Goal: Task Accomplishment & Management: Use online tool/utility

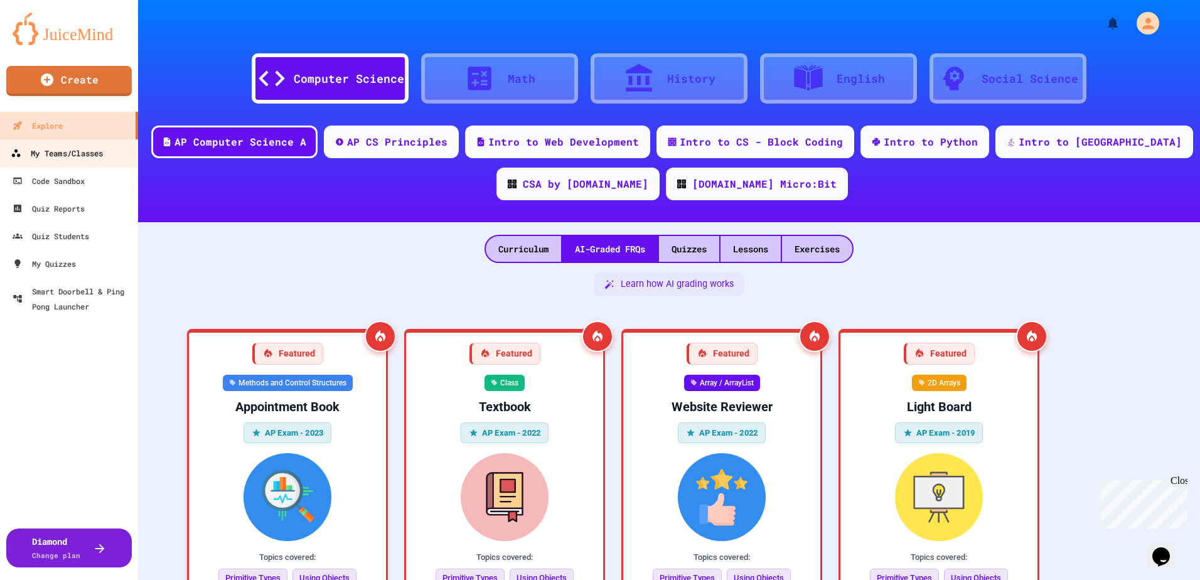
click at [72, 161] on link "My Teams/Classes" at bounding box center [69, 153] width 142 height 28
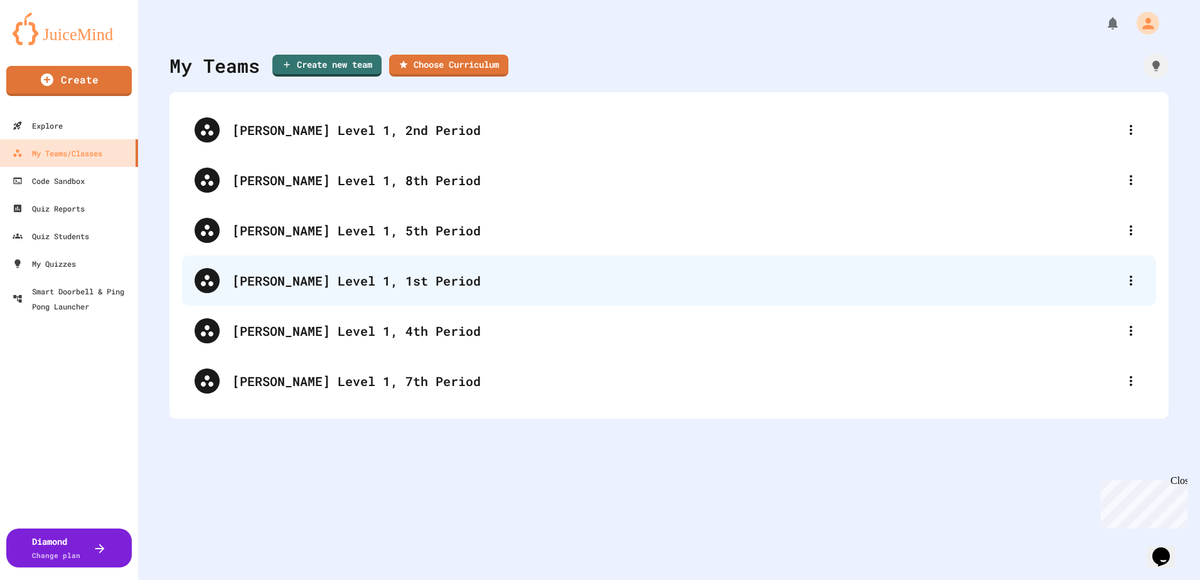
click at [381, 277] on div "Lewis, CS Level 1, 1st Period" at bounding box center [675, 280] width 886 height 19
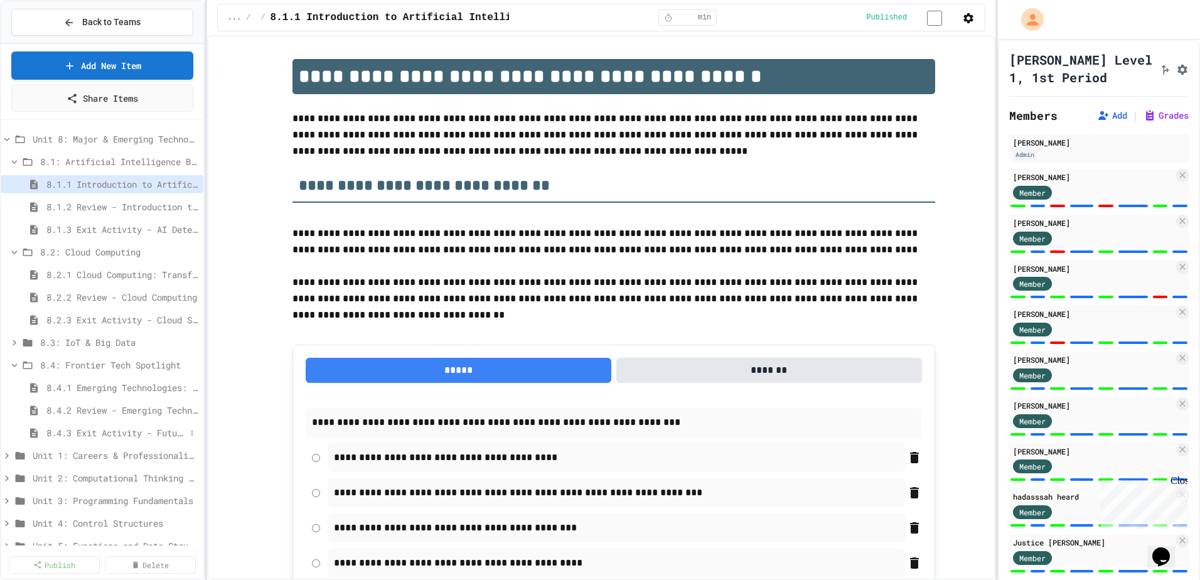
click at [110, 434] on span "8.4.3 Exit Activity - Future Tech Challenge" at bounding box center [115, 432] width 139 height 13
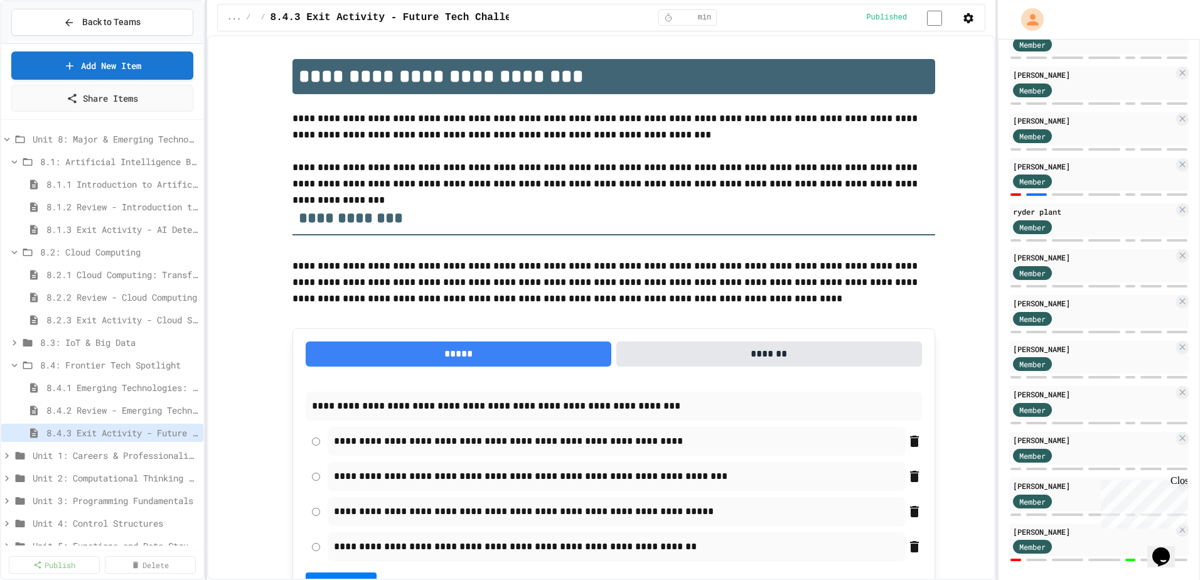
scroll to position [905, 0]
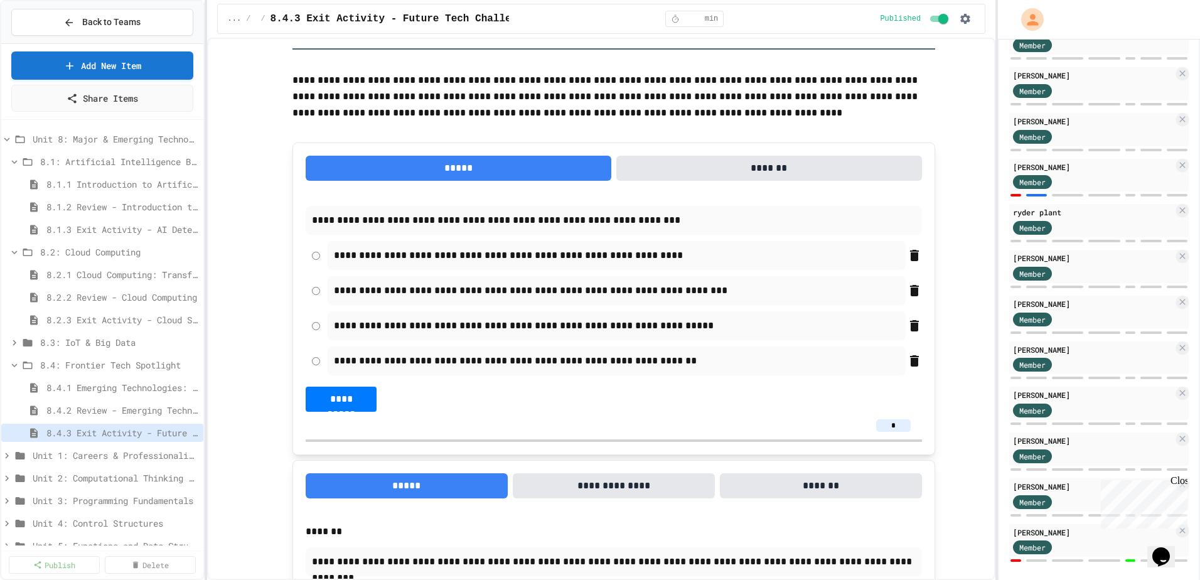
scroll to position [905, 0]
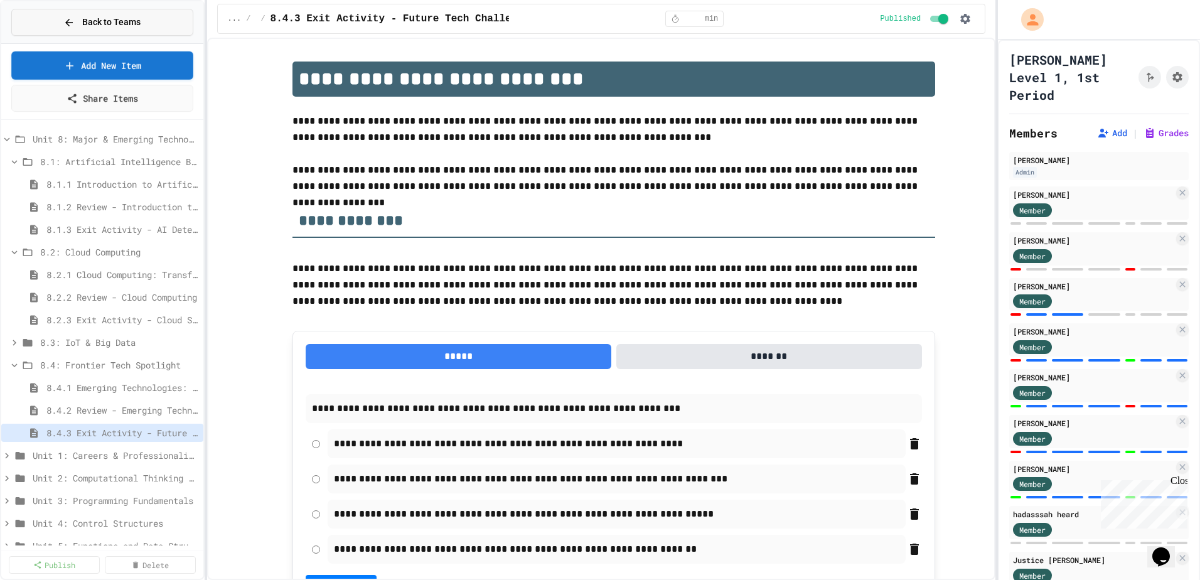
click at [73, 33] on button "Back to Teams" at bounding box center [102, 22] width 182 height 27
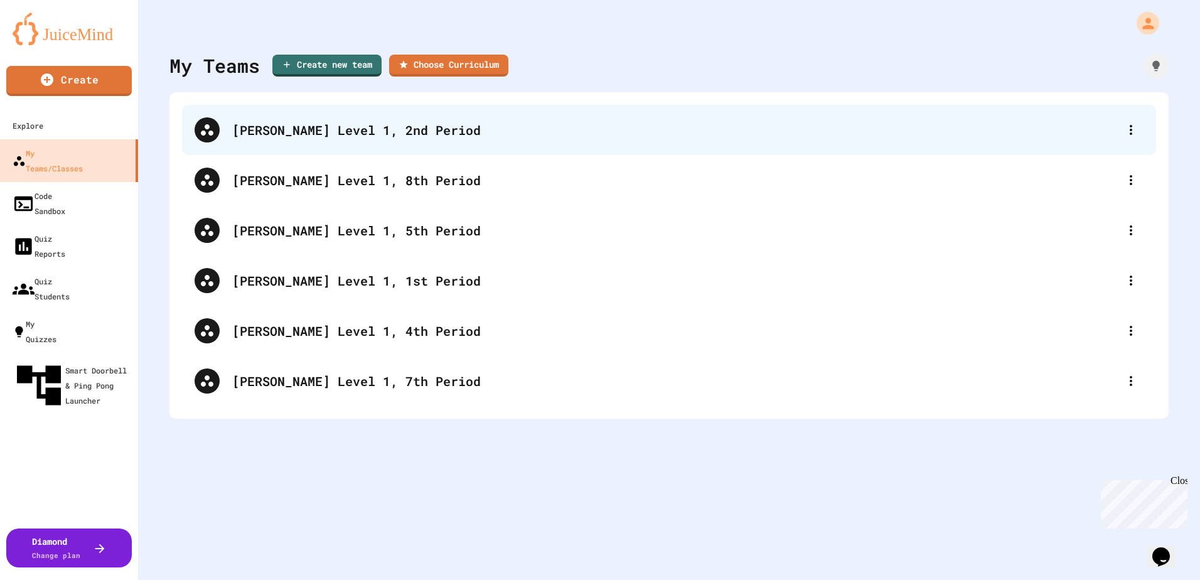
click at [394, 131] on div "Lewis, CS Level 1, 2nd Period" at bounding box center [675, 129] width 886 height 19
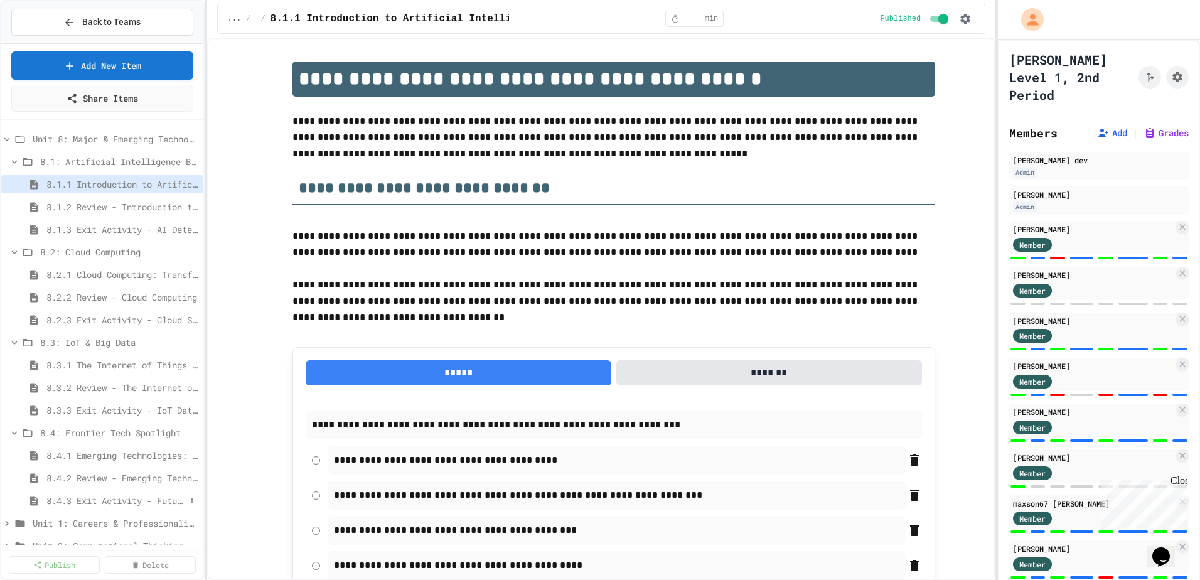
click at [113, 496] on span "8.4.3 Exit Activity - Future Tech Challenge" at bounding box center [115, 500] width 139 height 13
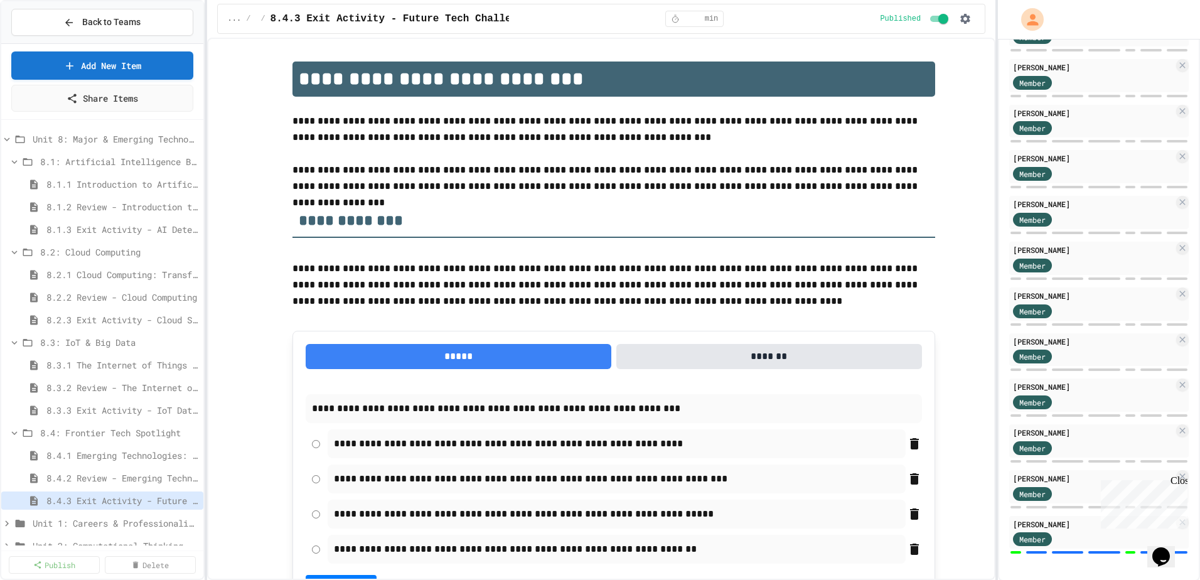
scroll to position [757, 0]
click at [1180, 484] on div "Close" at bounding box center [1178, 483] width 16 height 16
click at [114, 454] on span "8.4.1 Emerging Technologies: Shaping Our Digital Future" at bounding box center [122, 455] width 152 height 13
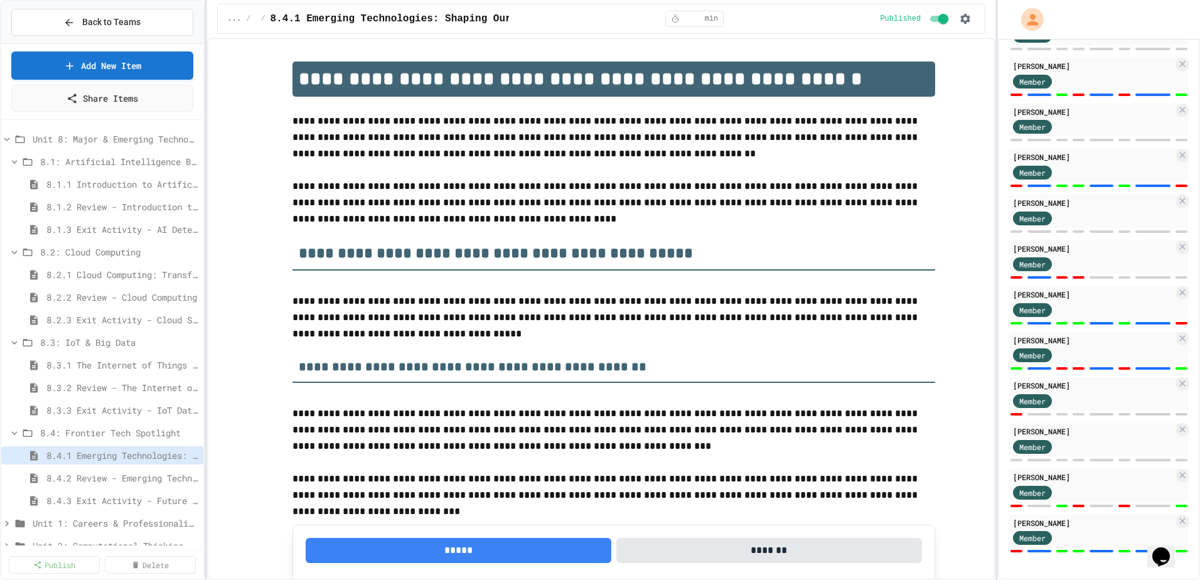
scroll to position [472, 0]
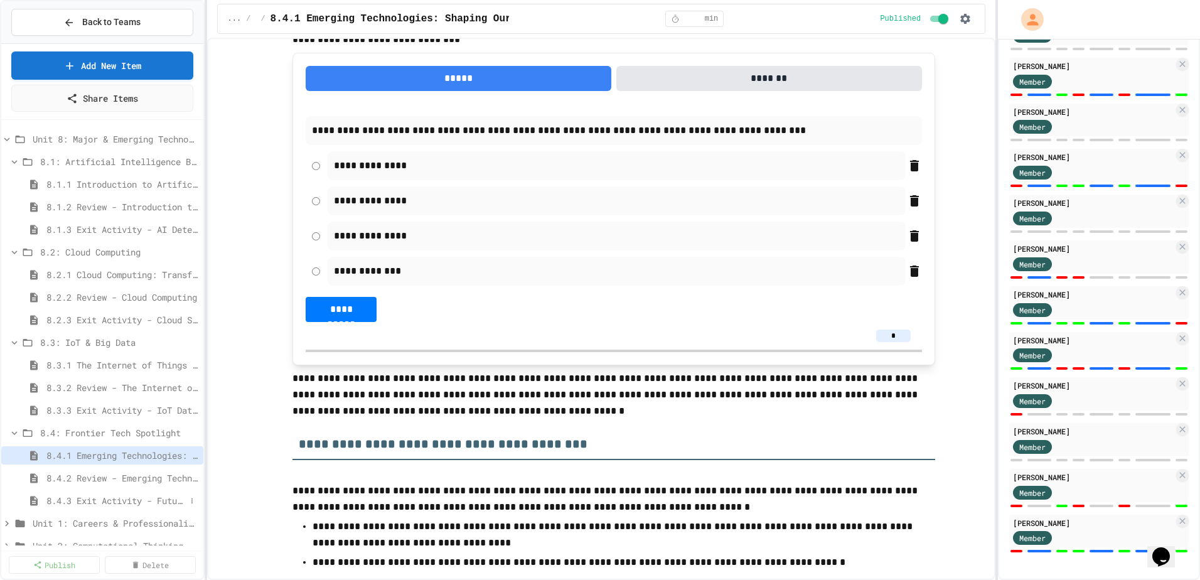
click at [97, 500] on span "8.4.3 Exit Activity - Future Tech Challenge" at bounding box center [115, 500] width 139 height 13
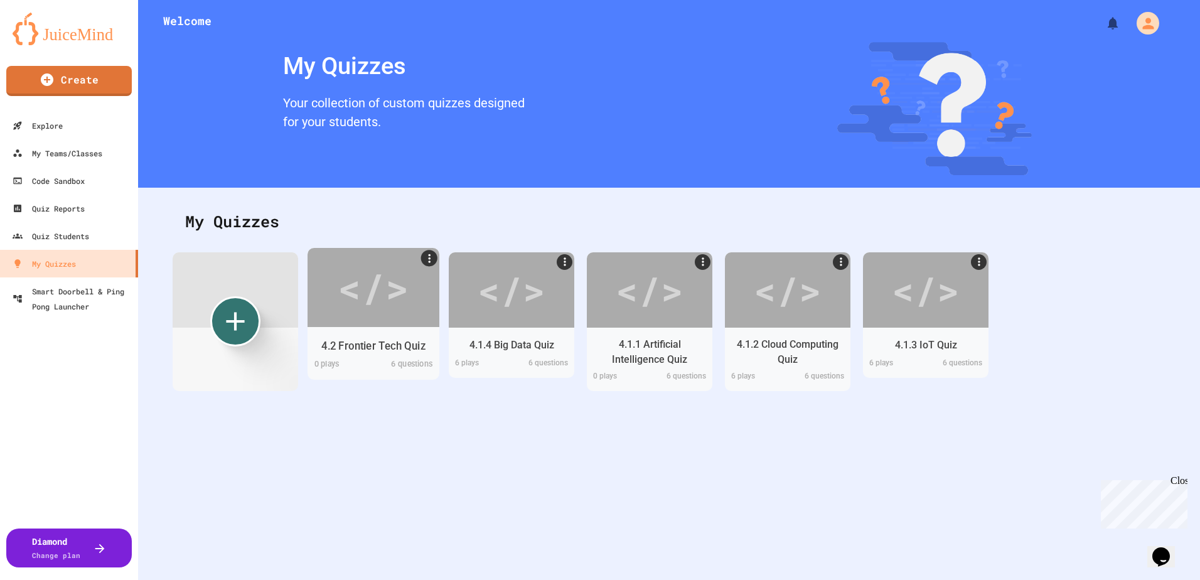
click at [396, 296] on div "</>" at bounding box center [373, 287] width 71 height 60
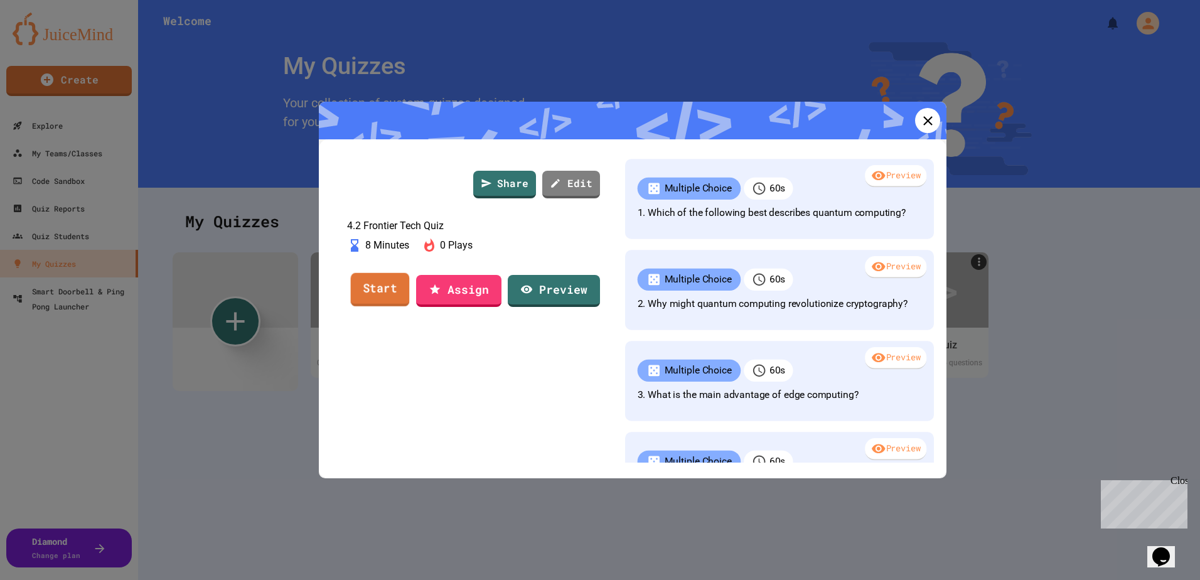
click at [380, 306] on link "Start" at bounding box center [380, 289] width 59 height 34
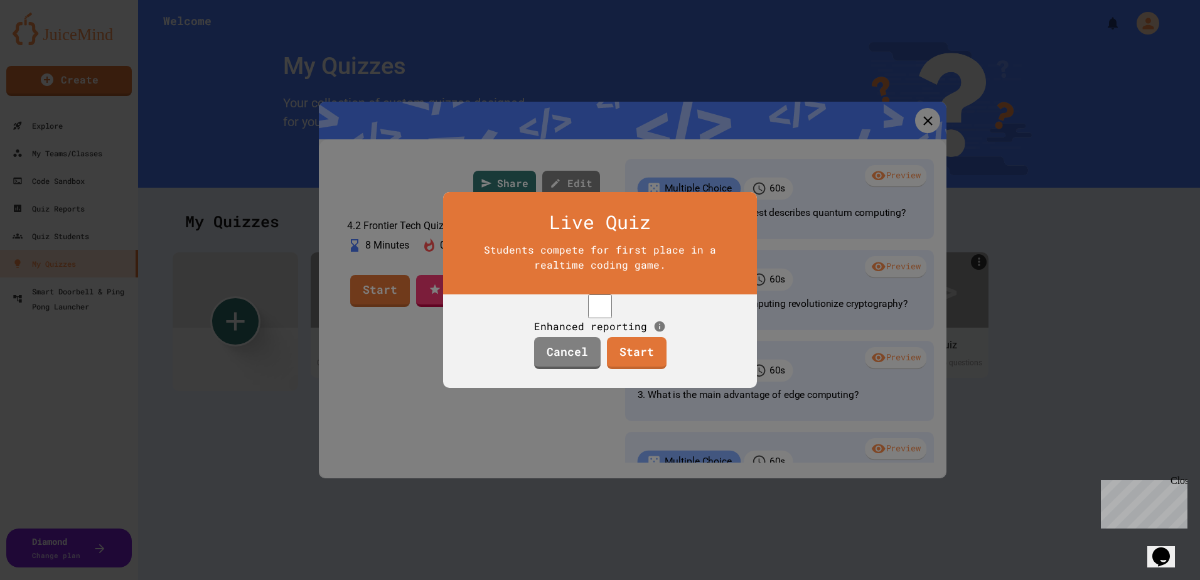
click at [564, 319] on span "Enhanced reporting" at bounding box center [590, 325] width 113 height 13
click at [647, 367] on link "Start" at bounding box center [636, 352] width 59 height 34
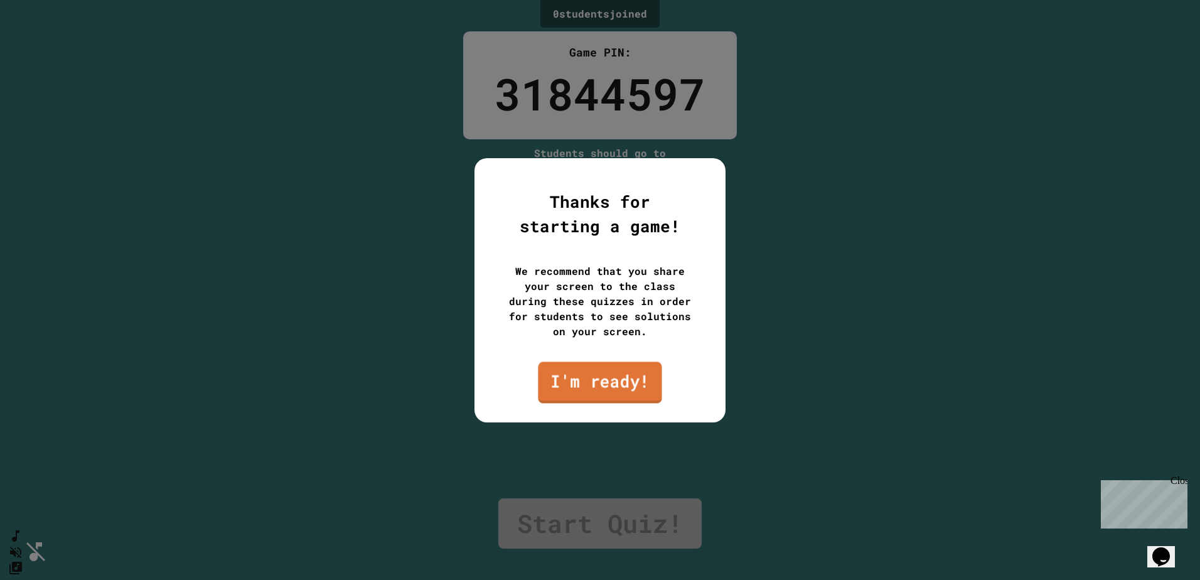
click at [641, 380] on link "I'm ready!" at bounding box center [600, 381] width 124 height 41
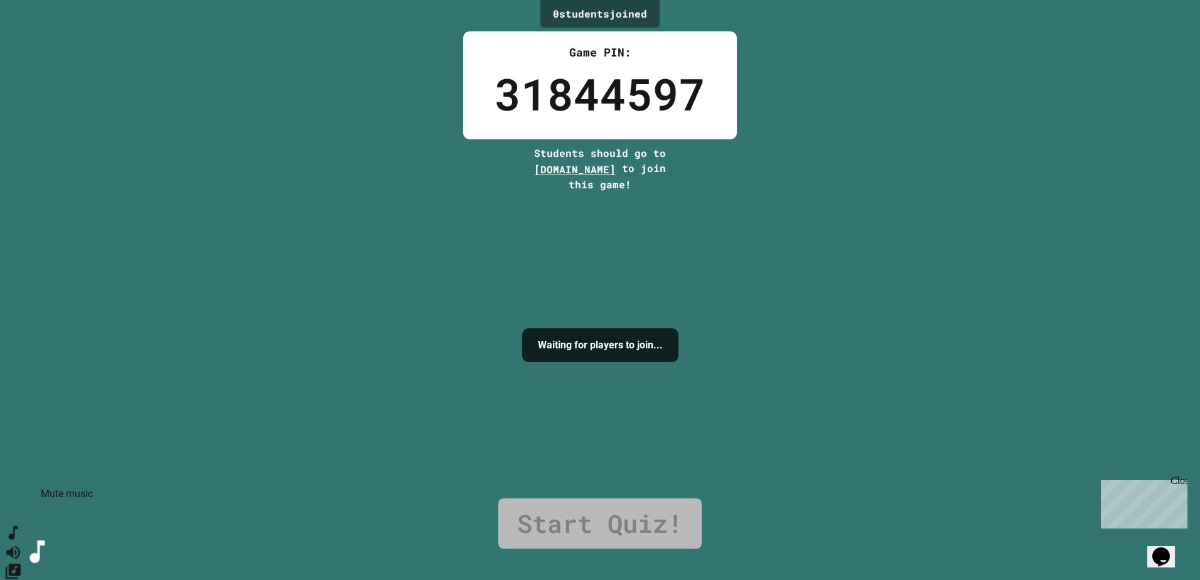
click at [20, 545] on icon "Mute music" at bounding box center [13, 551] width 14 height 13
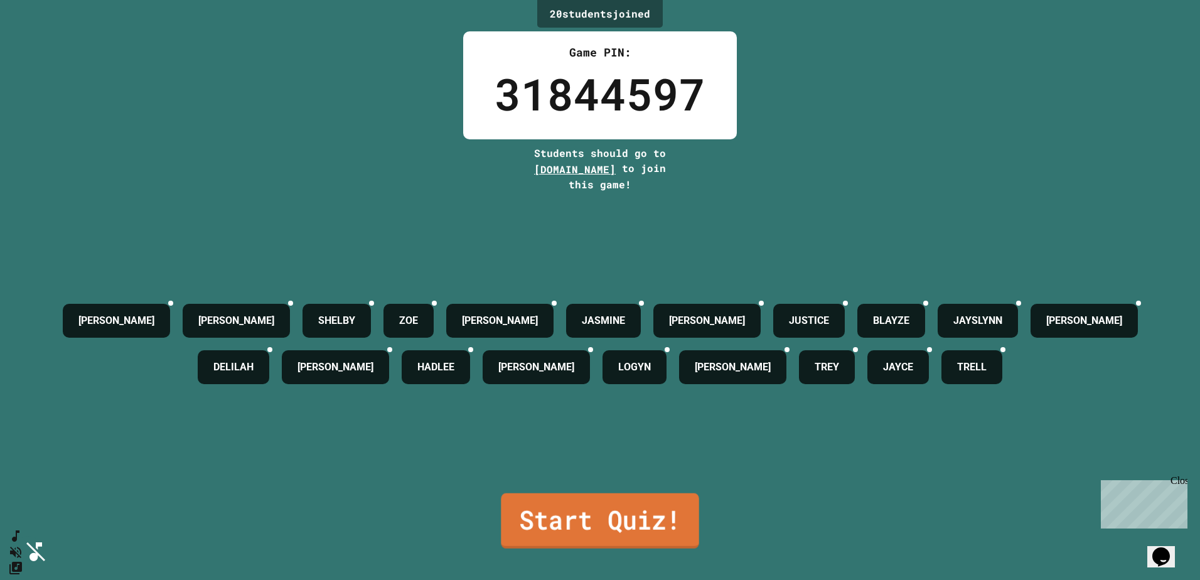
click at [609, 525] on link "Start Quiz!" at bounding box center [600, 520] width 198 height 55
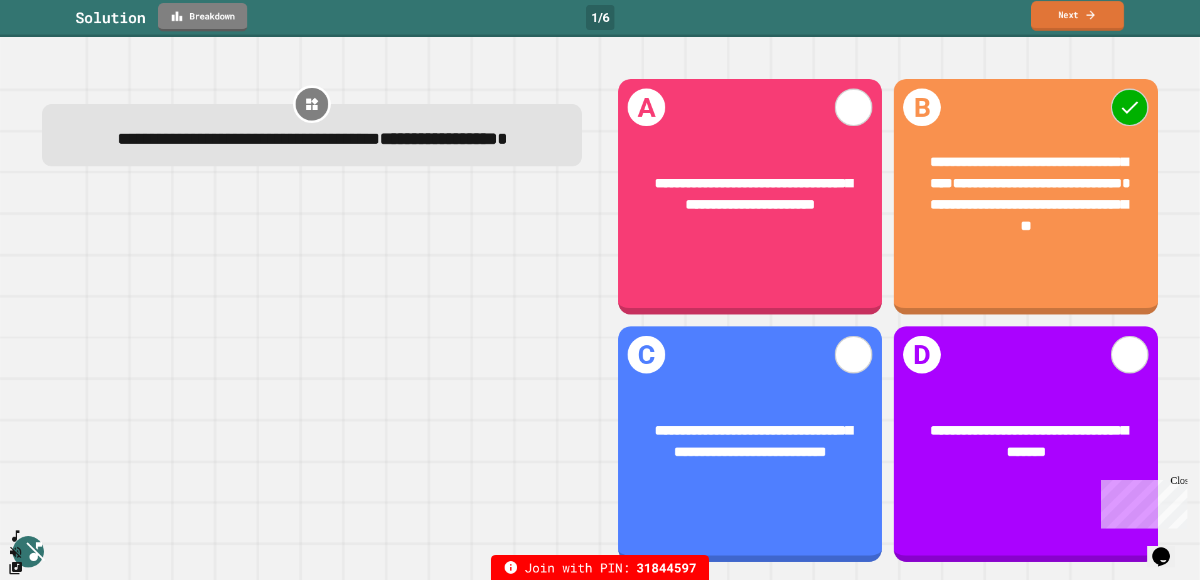
click at [1088, 14] on icon at bounding box center [1090, 14] width 13 height 13
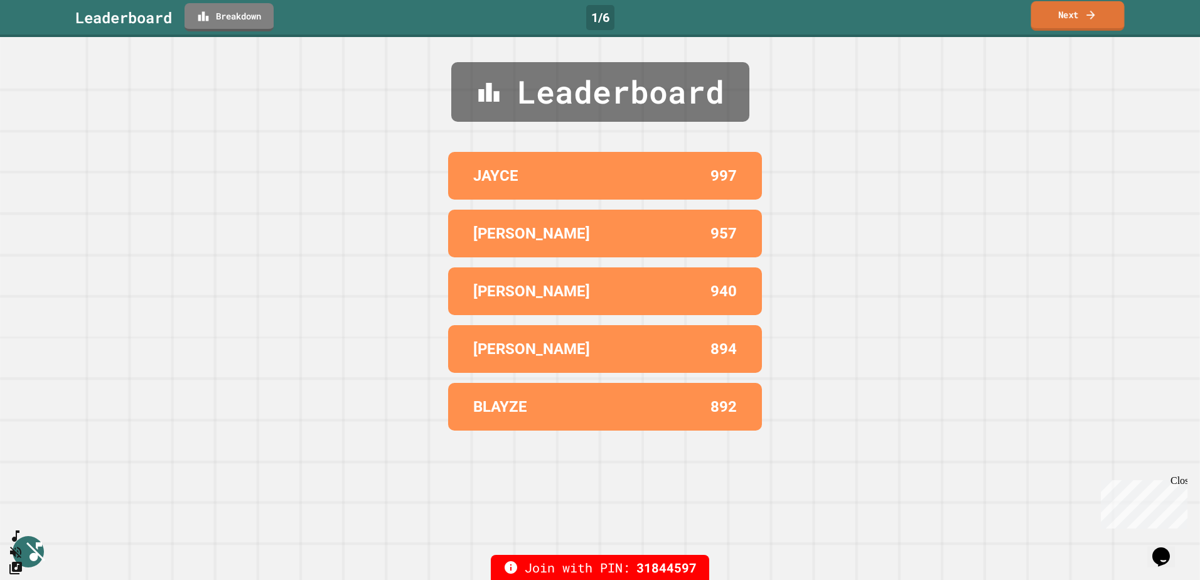
click at [1086, 15] on icon at bounding box center [1090, 14] width 13 height 13
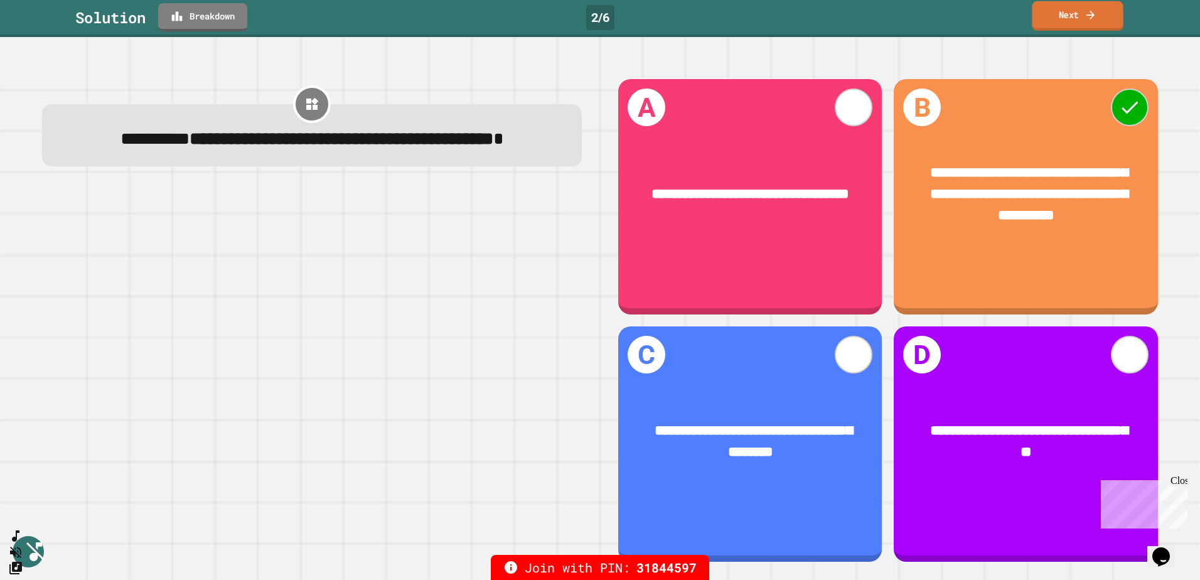
click at [1105, 28] on link "Next" at bounding box center [1077, 15] width 91 height 29
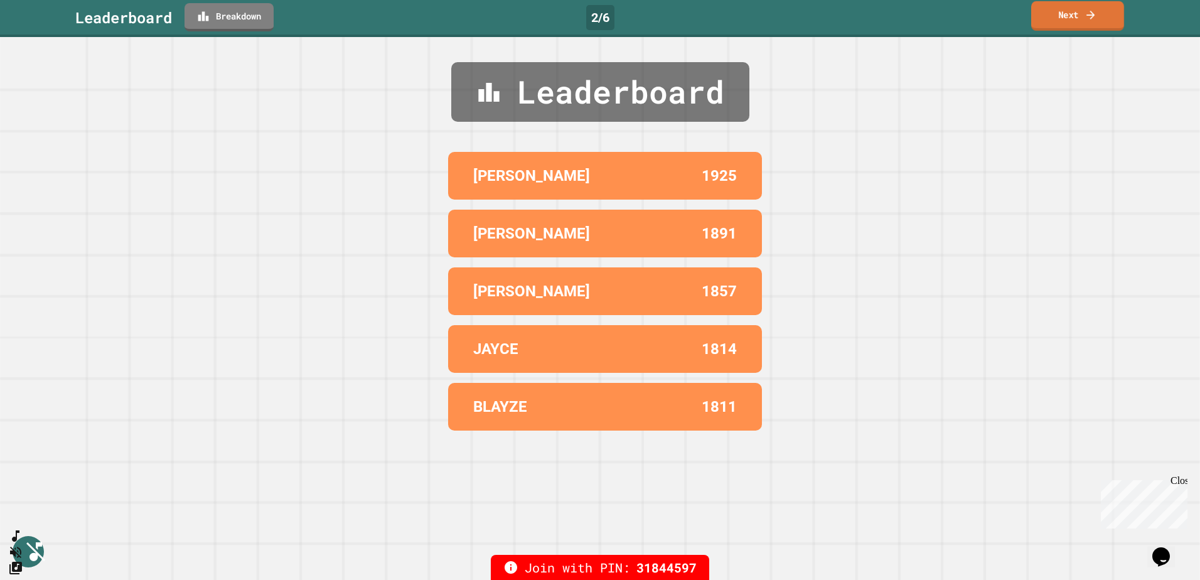
click at [1099, 21] on link "Next" at bounding box center [1077, 15] width 93 height 29
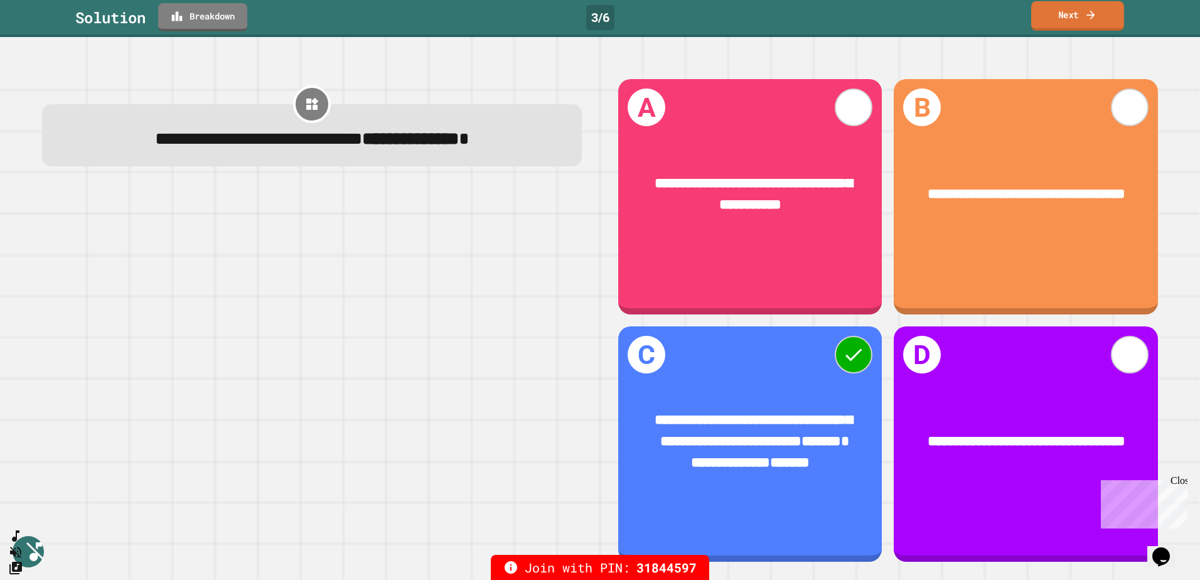
click at [1067, 19] on link "Next" at bounding box center [1077, 15] width 93 height 29
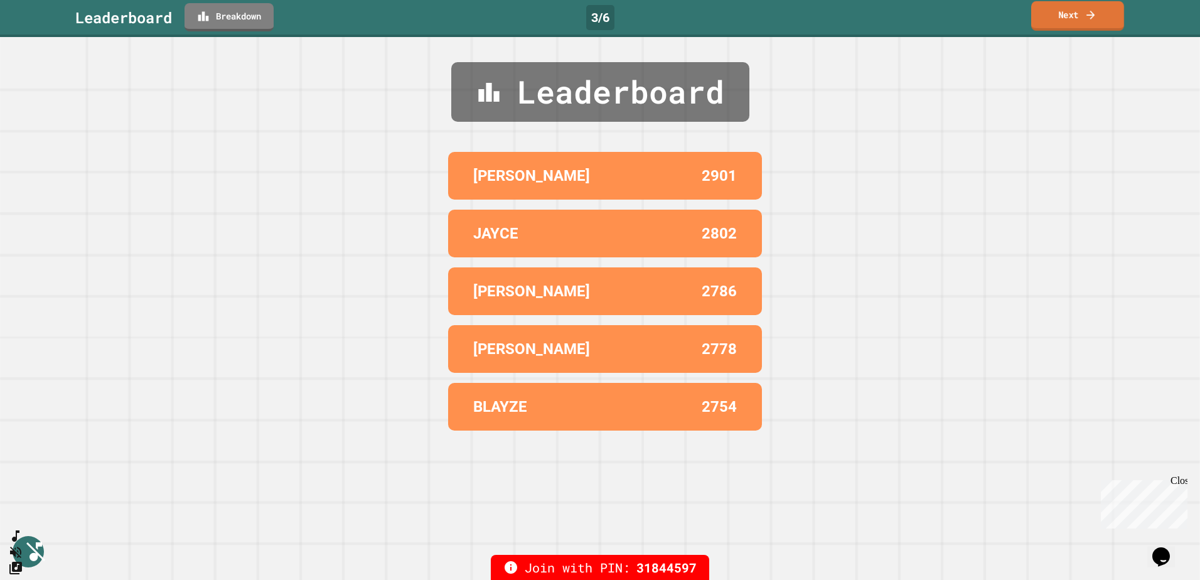
click at [1067, 18] on link "Next" at bounding box center [1077, 15] width 93 height 29
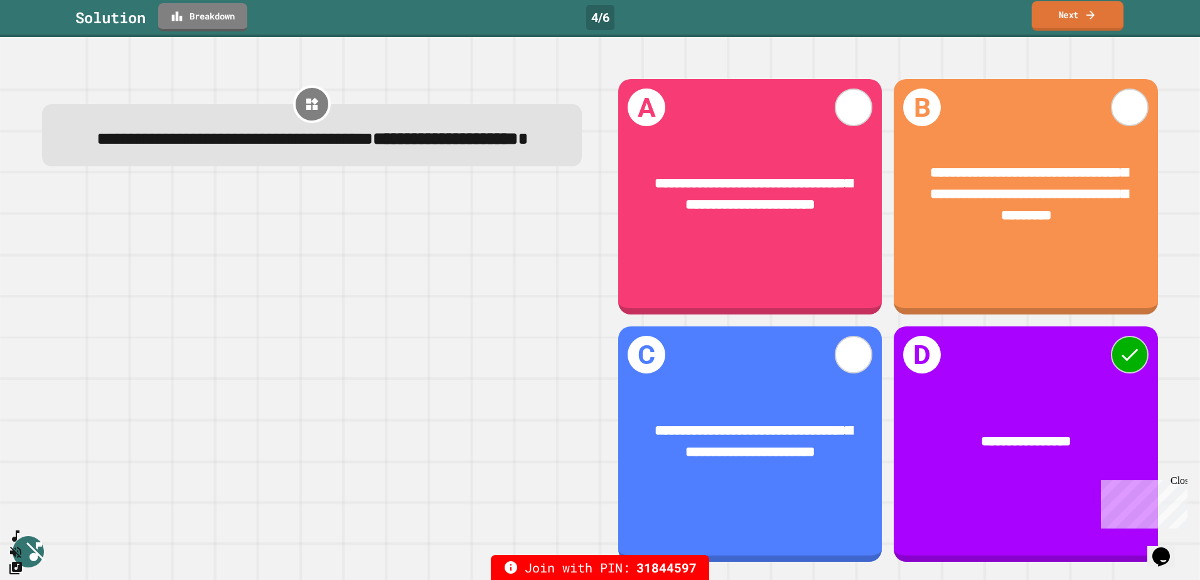
click at [1093, 22] on link "Next" at bounding box center [1078, 15] width 92 height 29
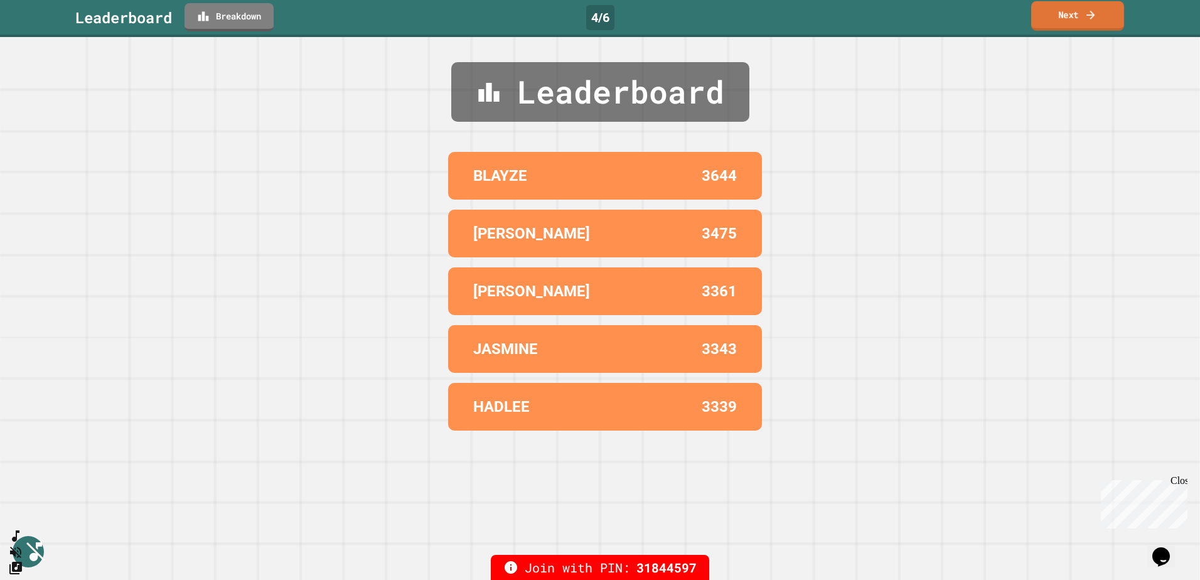
click at [1070, 18] on link "Next" at bounding box center [1077, 15] width 93 height 29
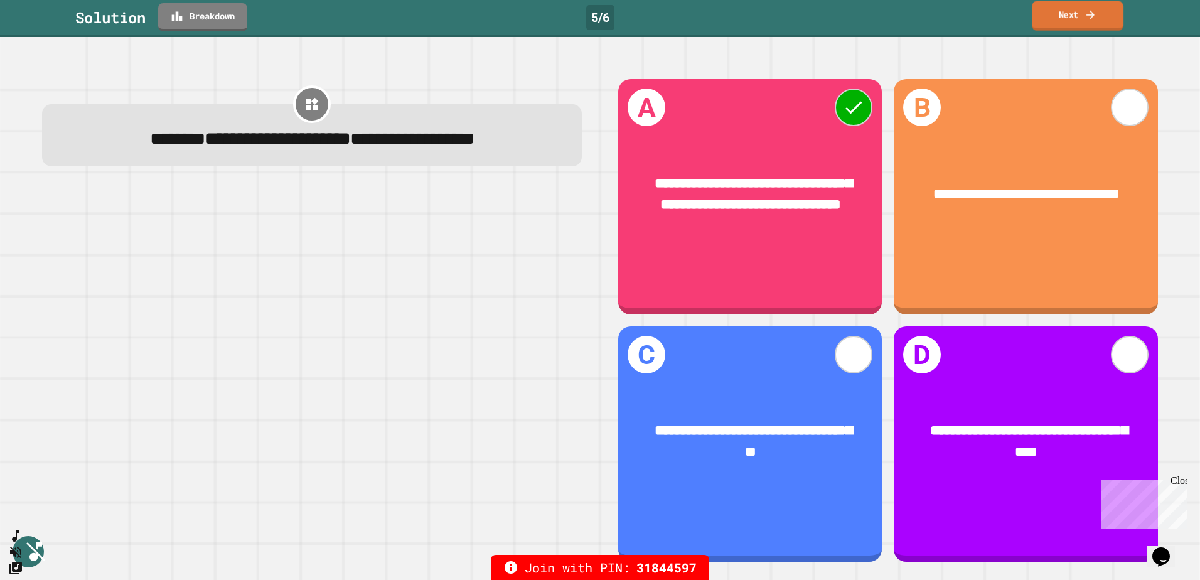
click at [1061, 13] on link "Next" at bounding box center [1078, 15] width 92 height 29
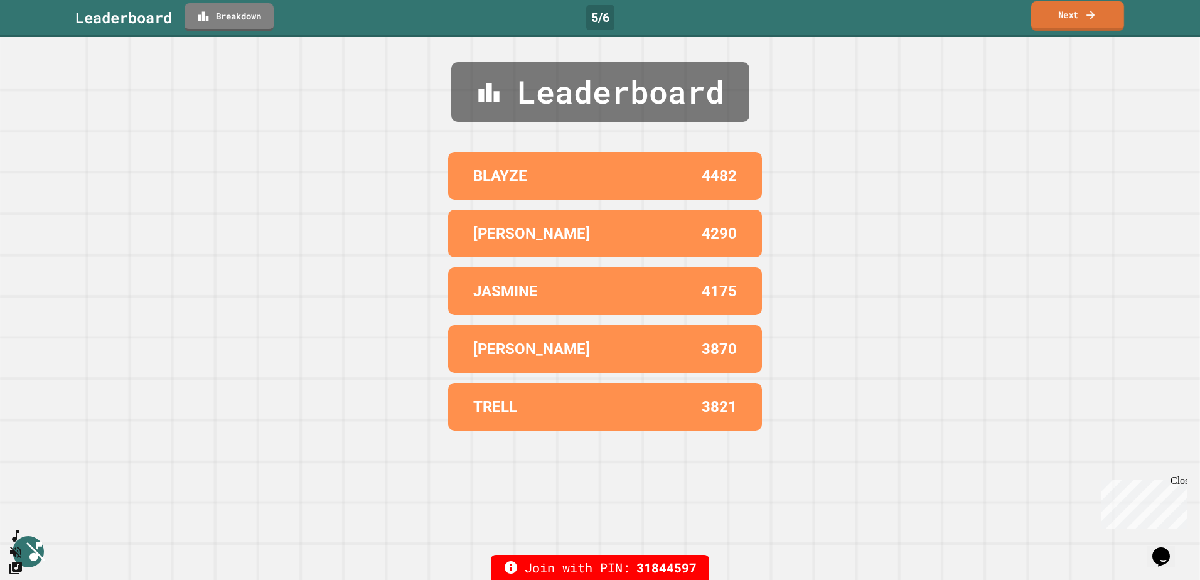
click at [1061, 11] on link "Next" at bounding box center [1077, 15] width 93 height 29
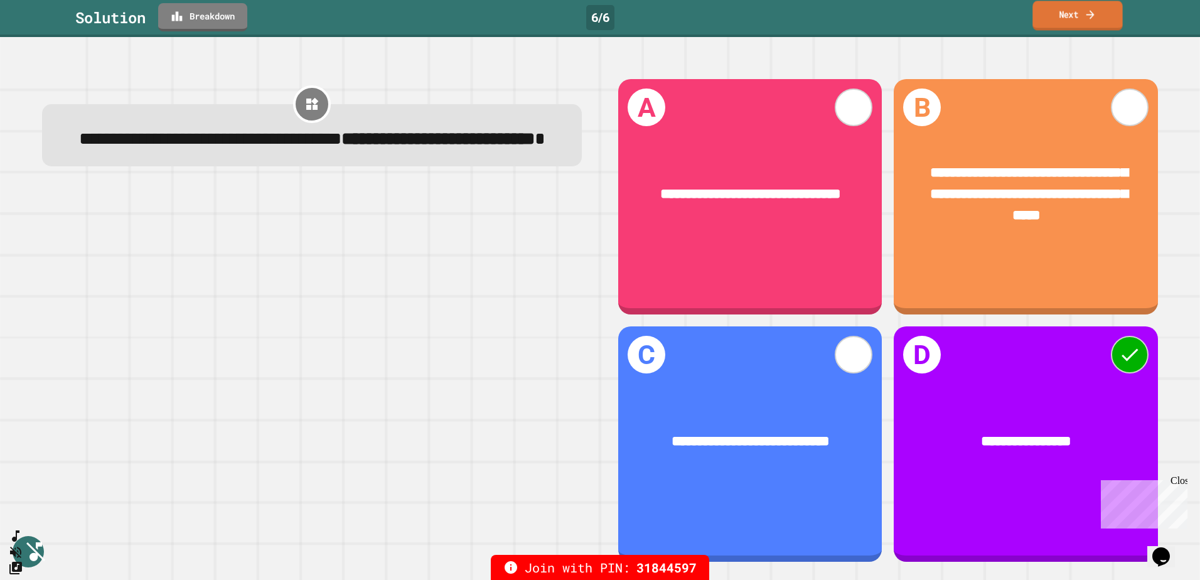
click at [1069, 19] on link "Next" at bounding box center [1077, 15] width 90 height 29
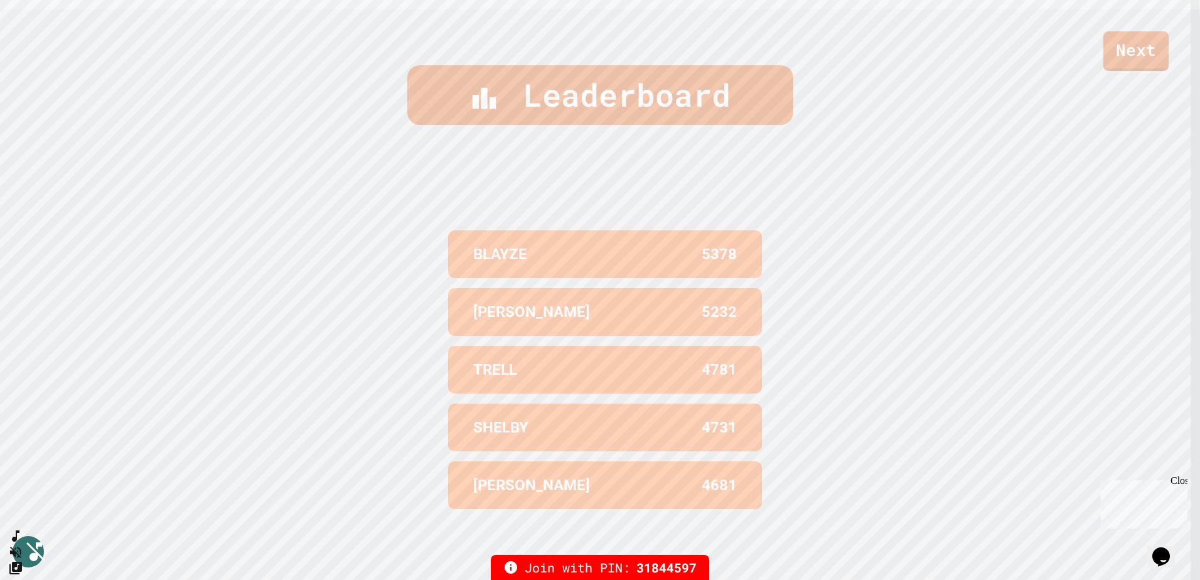
scroll to position [585, 0]
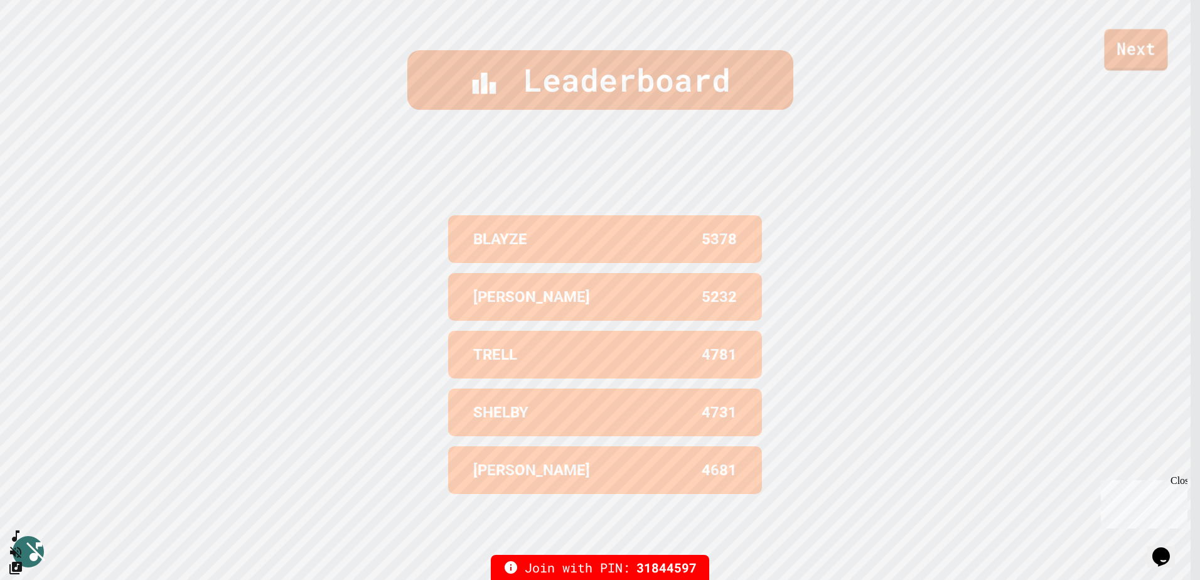
click at [1134, 51] on link "Next" at bounding box center [1135, 49] width 63 height 41
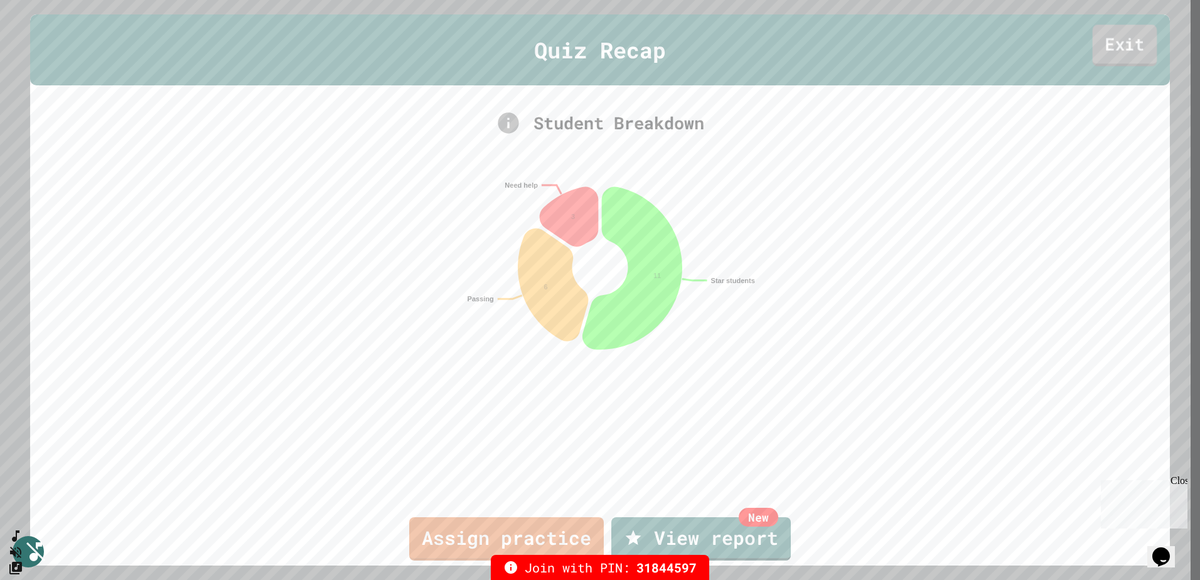
click at [1109, 46] on link "Exit" at bounding box center [1125, 45] width 65 height 41
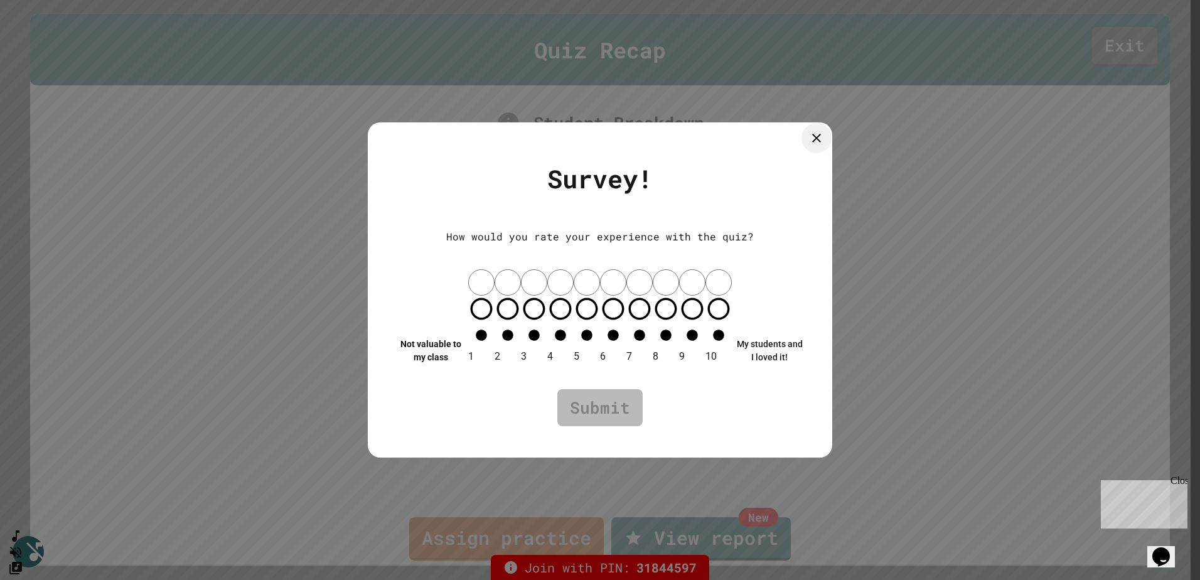
click at [816, 142] on icon at bounding box center [816, 138] width 9 height 9
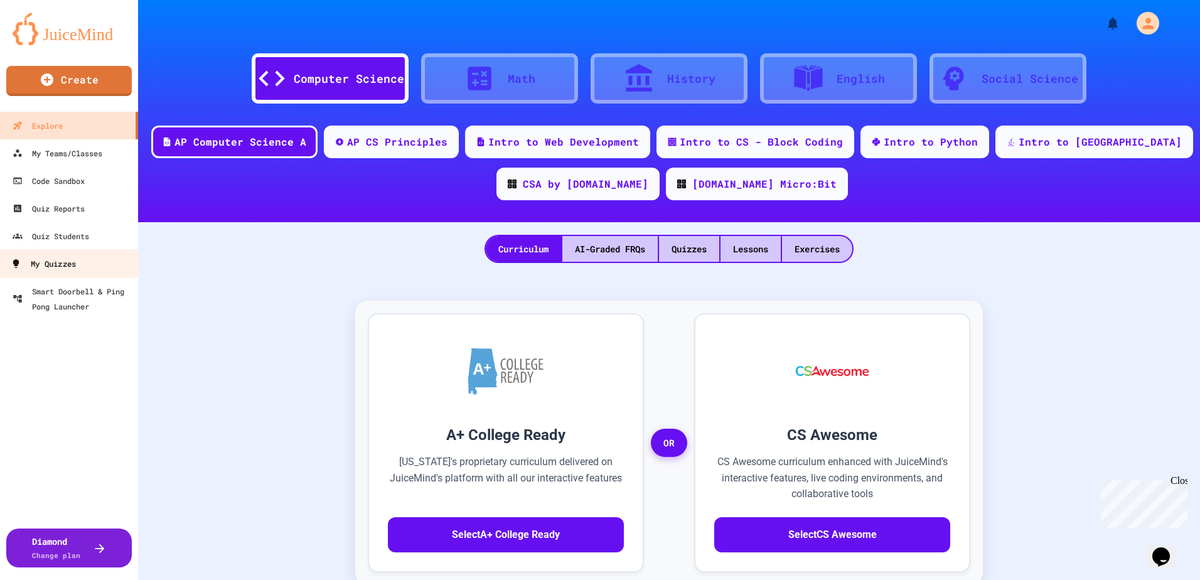
click at [80, 256] on link "My Quizzes" at bounding box center [69, 263] width 142 height 28
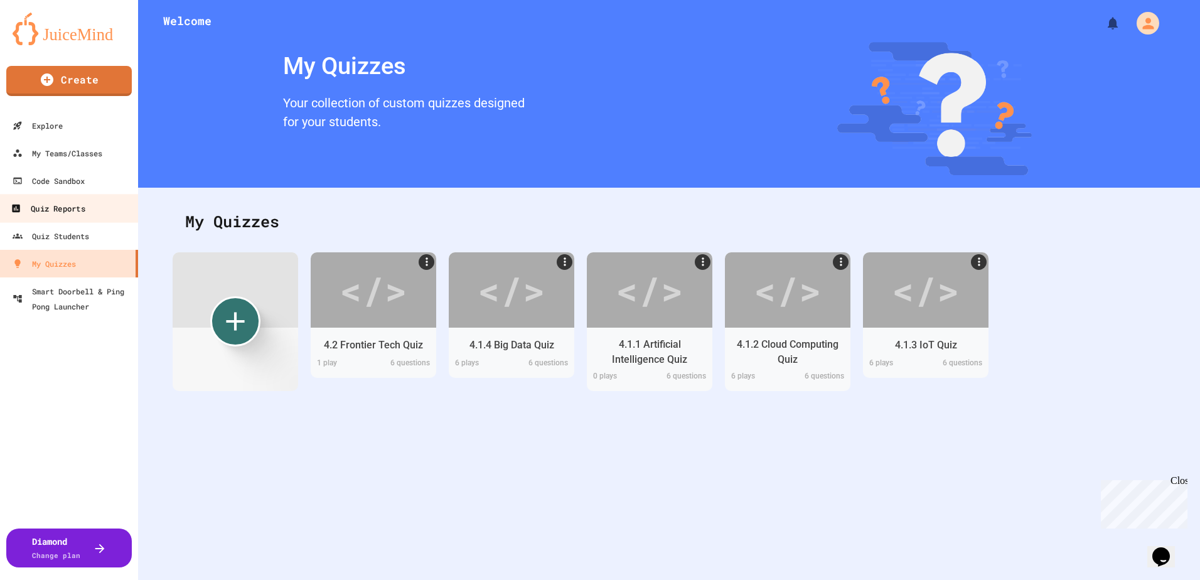
click at [76, 203] on div "Quiz Reports" at bounding box center [48, 209] width 74 height 16
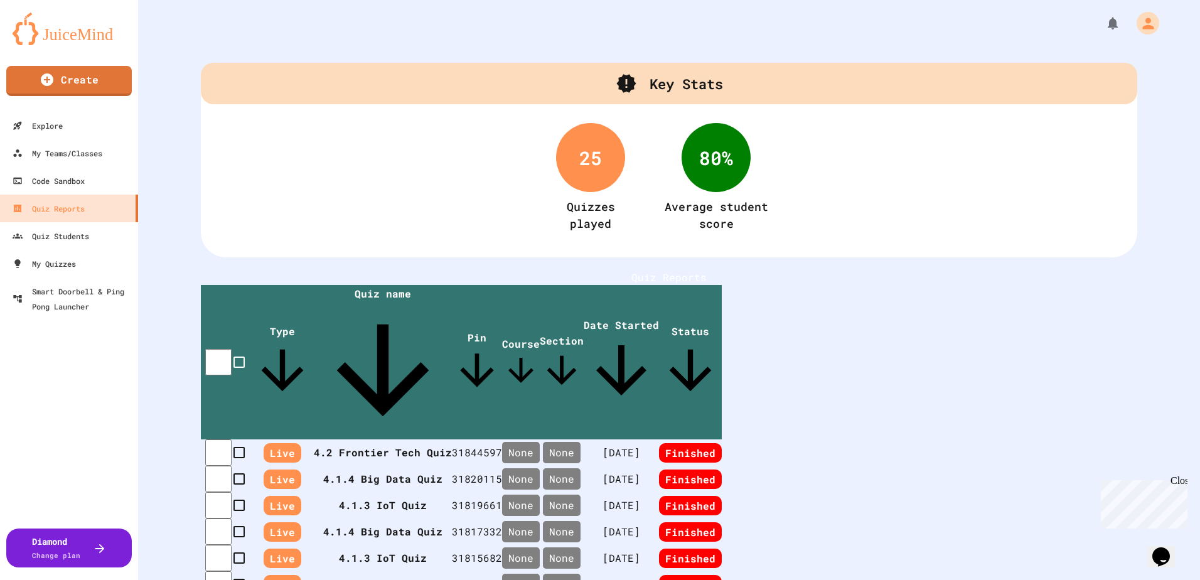
click at [390, 439] on th "4.2 Frontier Tech Quiz" at bounding box center [383, 452] width 138 height 26
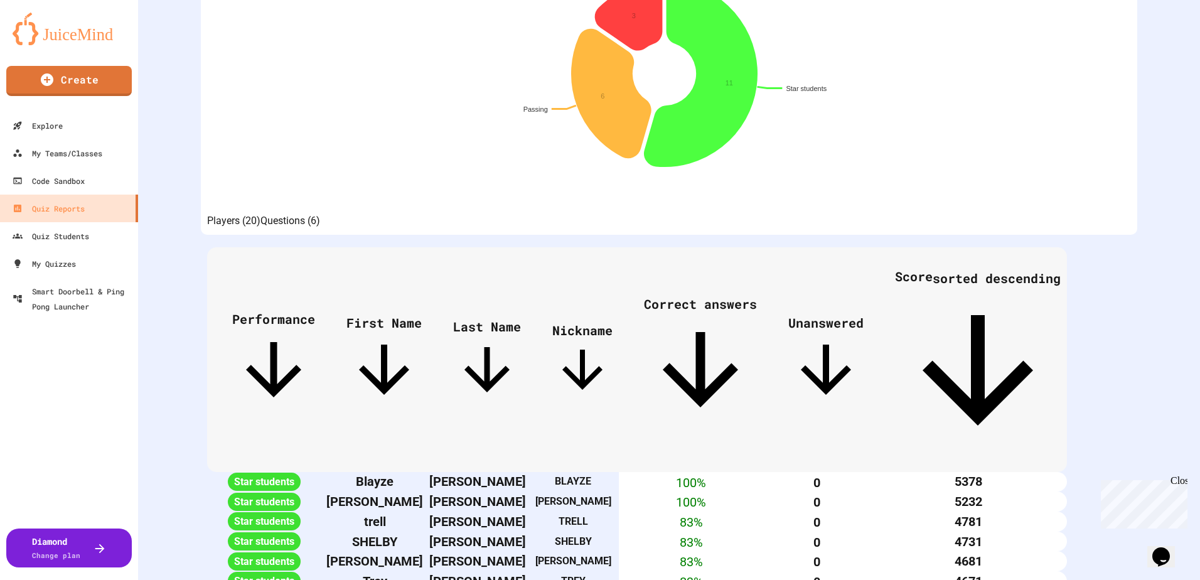
scroll to position [314, 0]
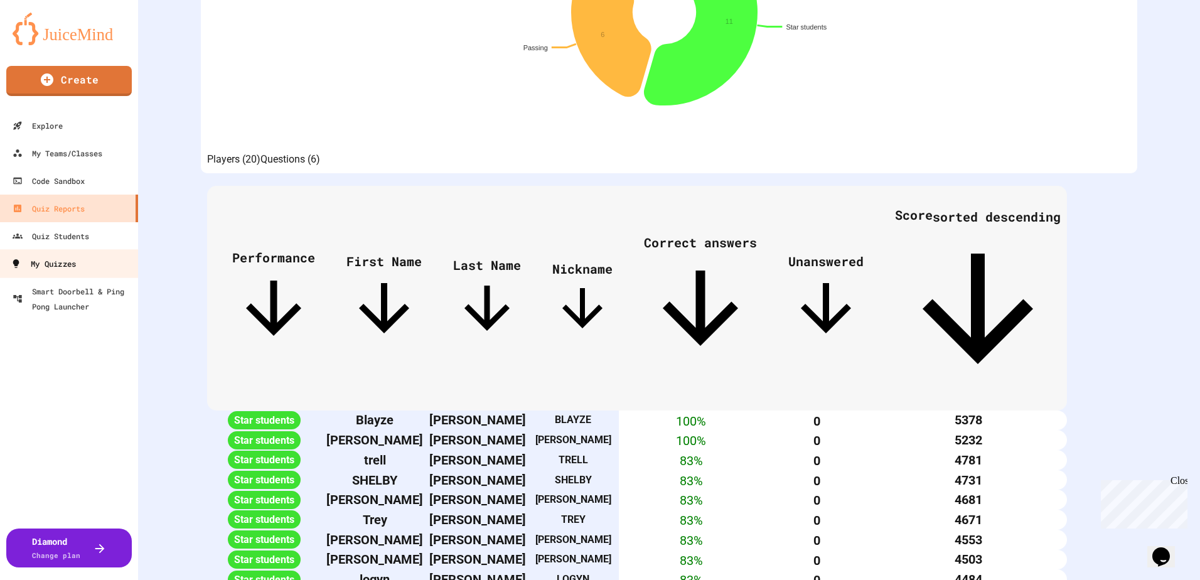
click at [67, 259] on div "My Quizzes" at bounding box center [43, 264] width 65 height 16
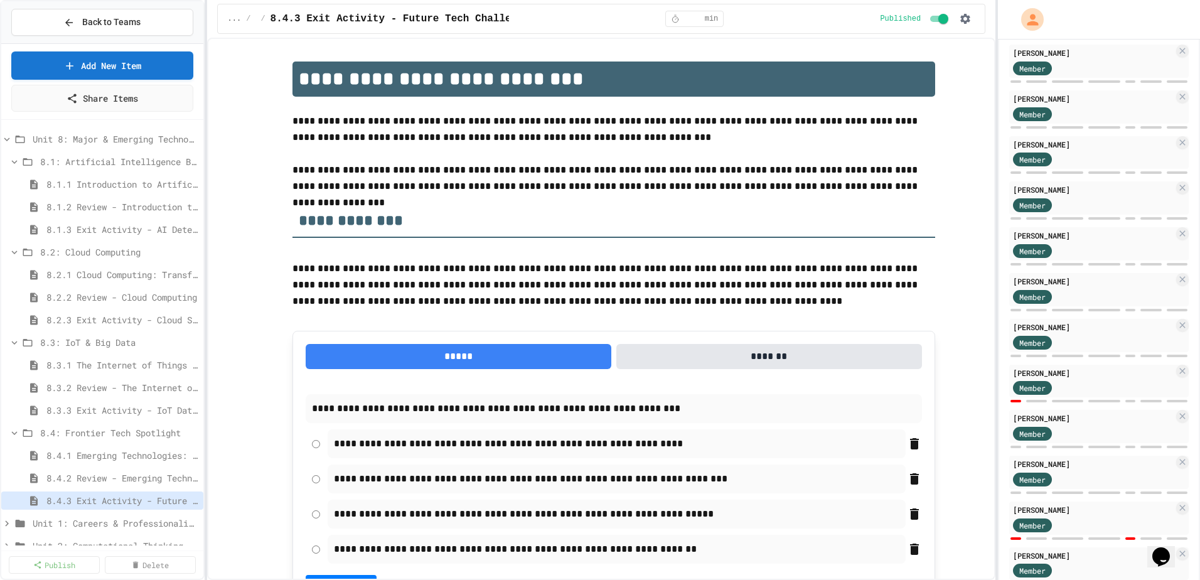
scroll to position [757, 0]
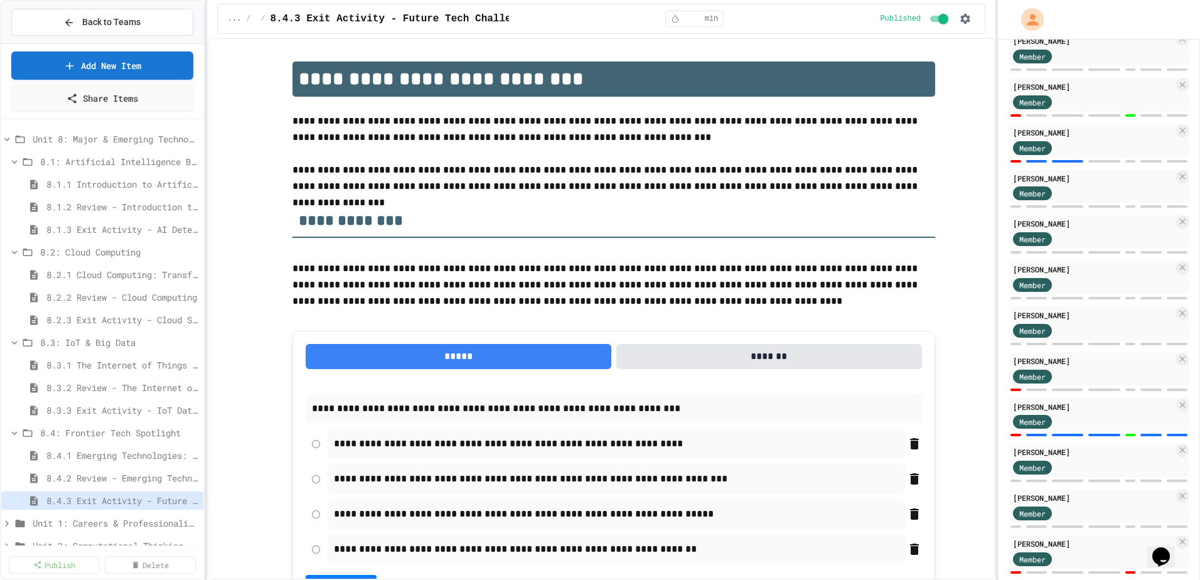
scroll to position [757, 0]
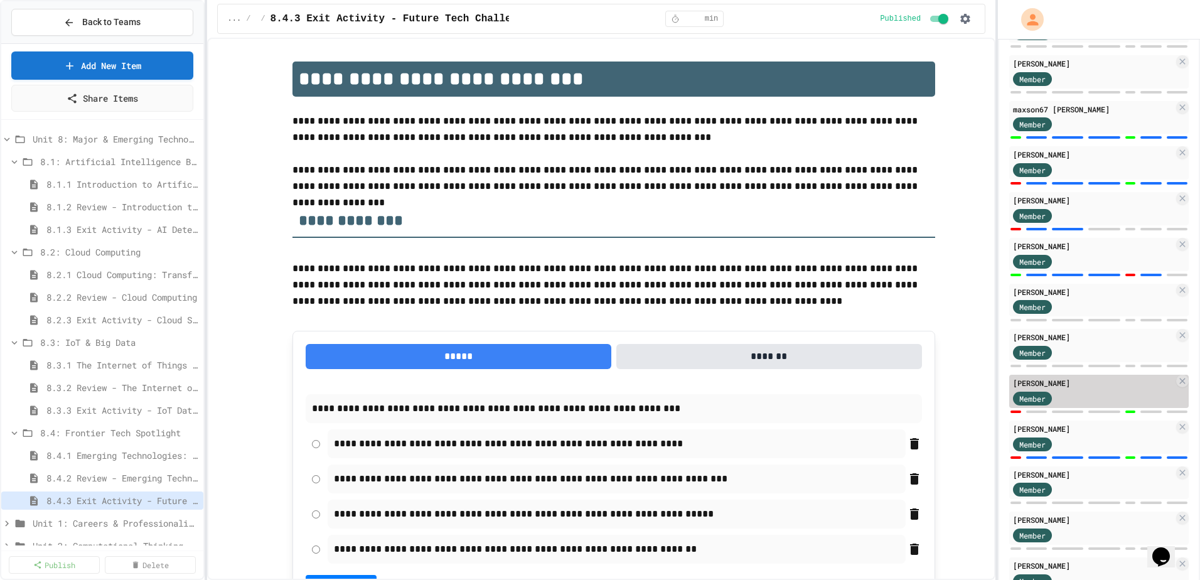
scroll to position [380, 0]
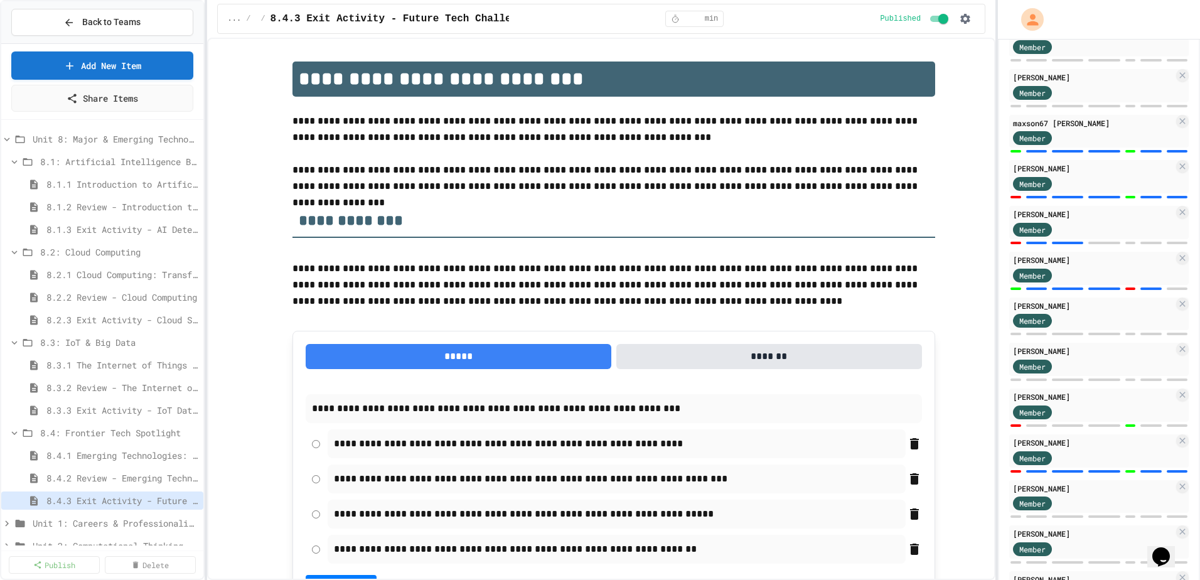
click at [150, 503] on span "8.4.3 Exit Activity - Future Tech Challenge" at bounding box center [122, 500] width 152 height 13
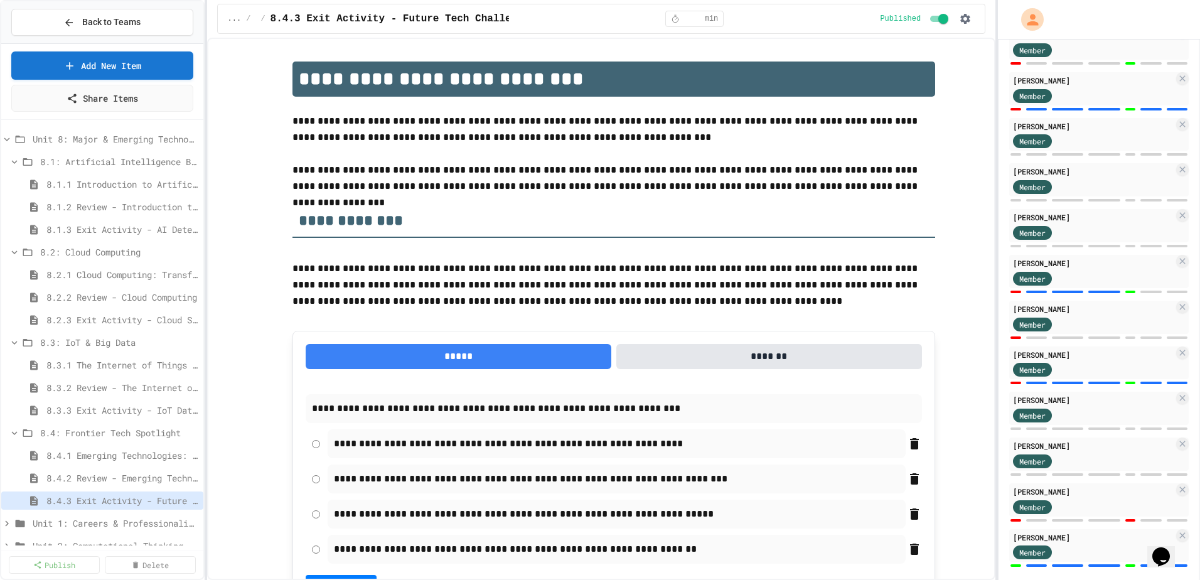
scroll to position [757, 0]
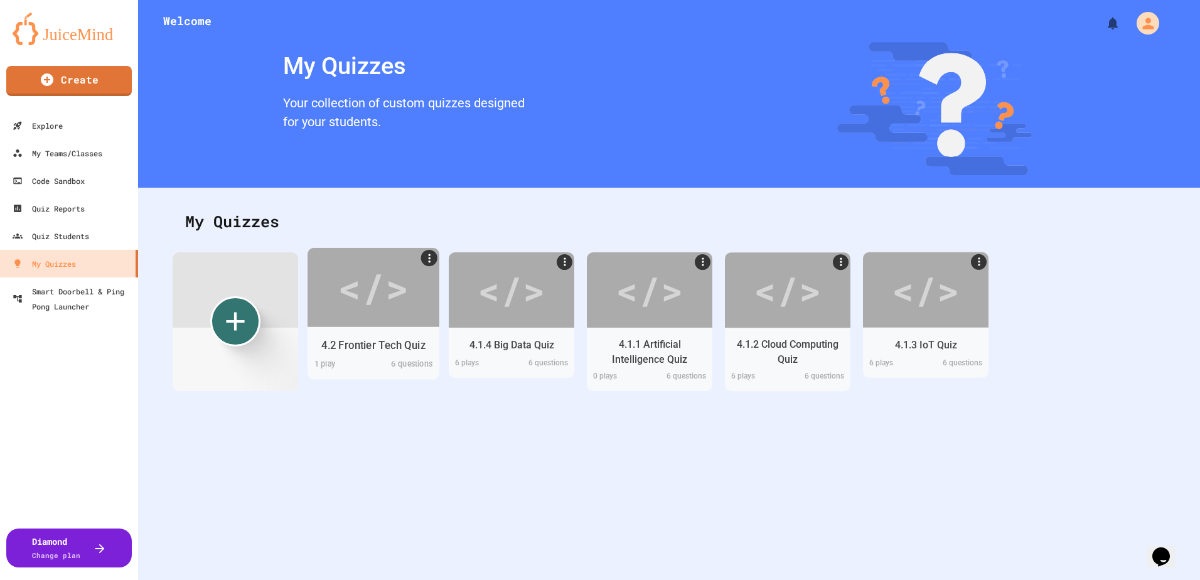
click at [398, 306] on div "</>" at bounding box center [373, 287] width 71 height 60
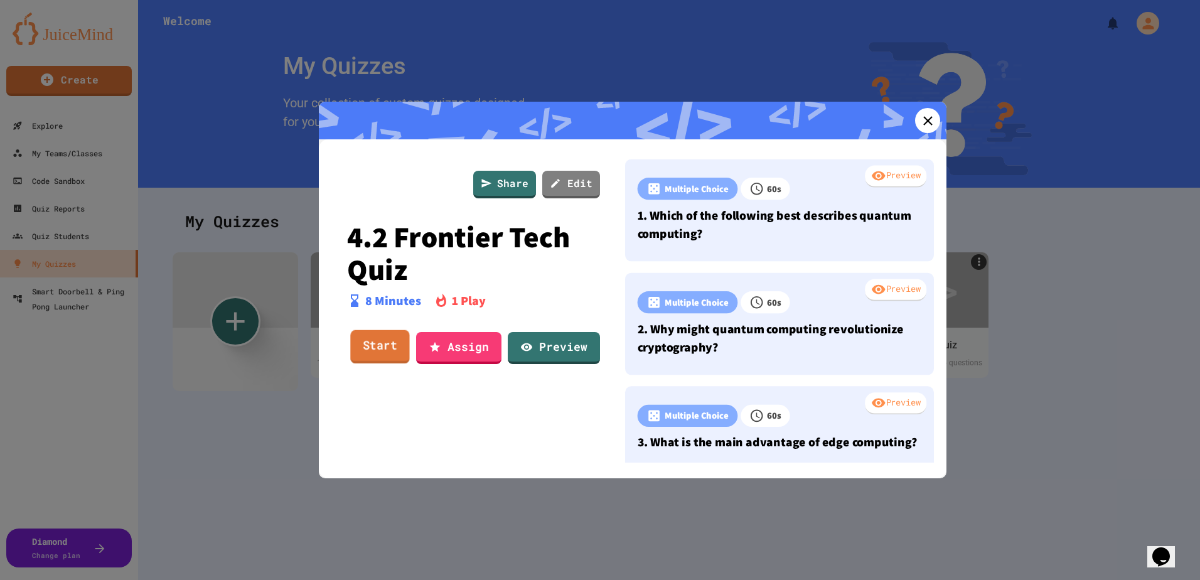
click at [382, 355] on link "Start" at bounding box center [379, 347] width 59 height 34
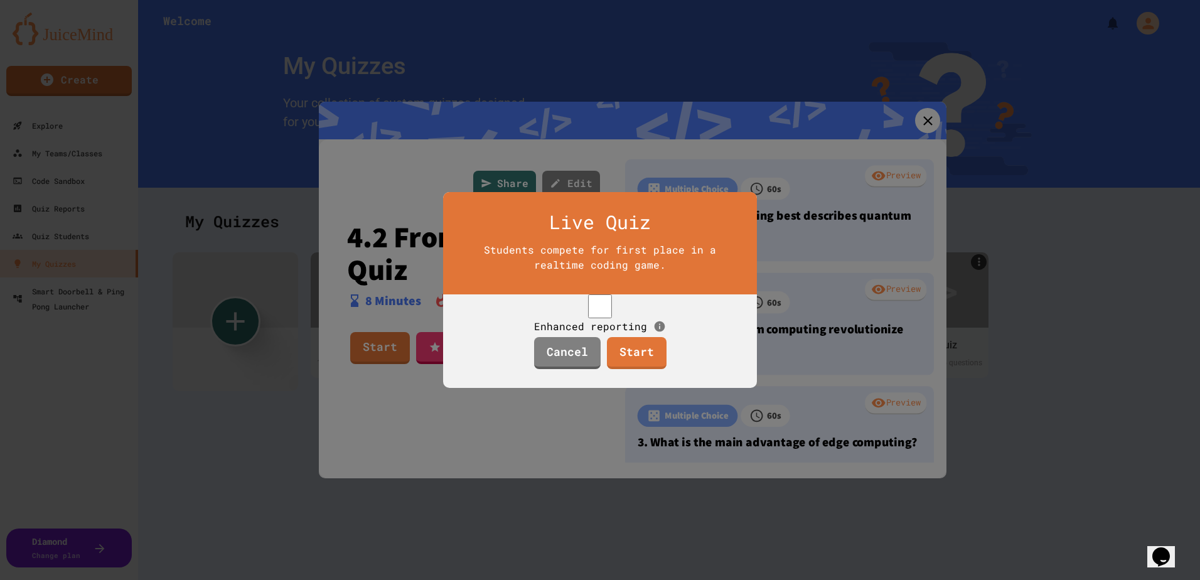
click at [595, 319] on span "Enhanced reporting" at bounding box center [590, 325] width 113 height 13
click at [631, 368] on link "Start" at bounding box center [636, 351] width 58 height 34
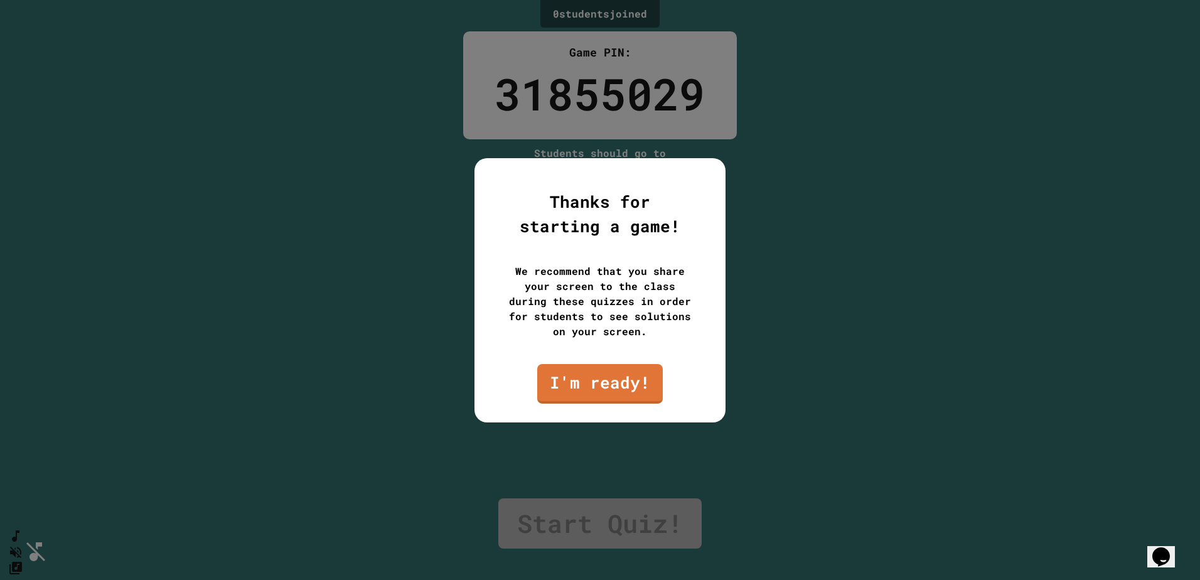
click at [23, 546] on div at bounding box center [600, 290] width 1200 height 580
click at [592, 373] on link "I'm ready!" at bounding box center [600, 381] width 126 height 41
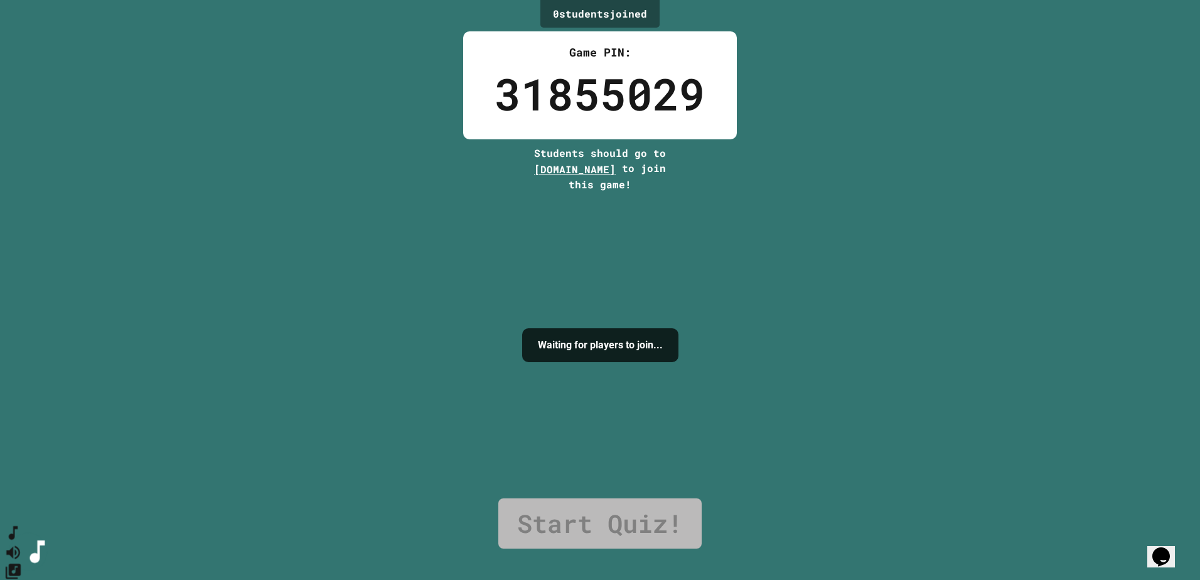
click at [23, 542] on button "SpeedDial basic example" at bounding box center [13, 532] width 18 height 19
click at [23, 543] on icon "Mute music" at bounding box center [13, 552] width 18 height 18
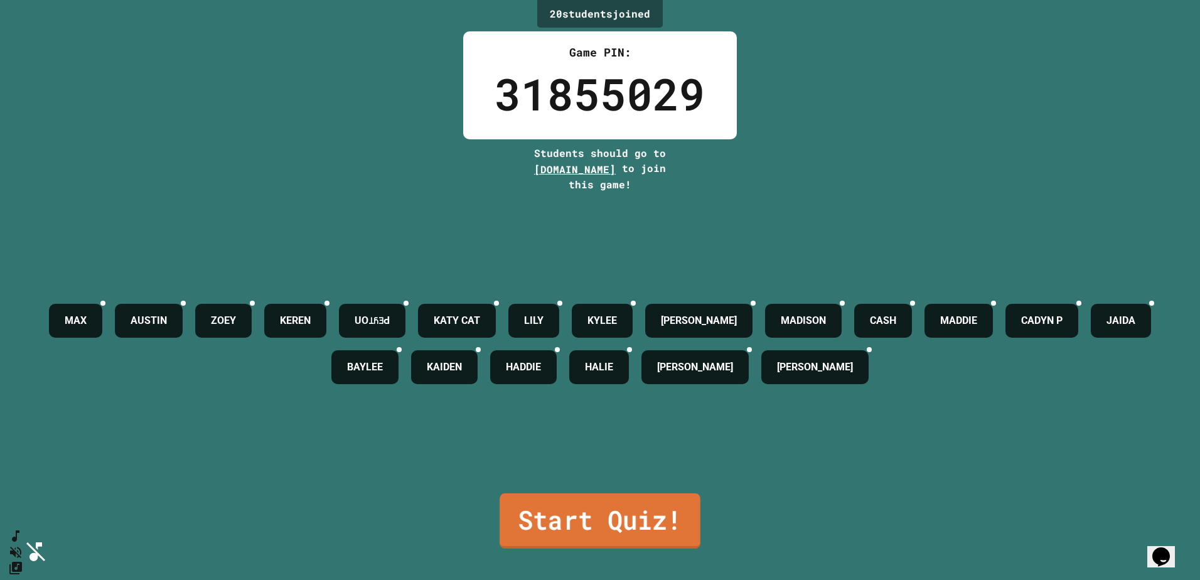
click at [616, 521] on link "Start Quiz!" at bounding box center [600, 520] width 201 height 55
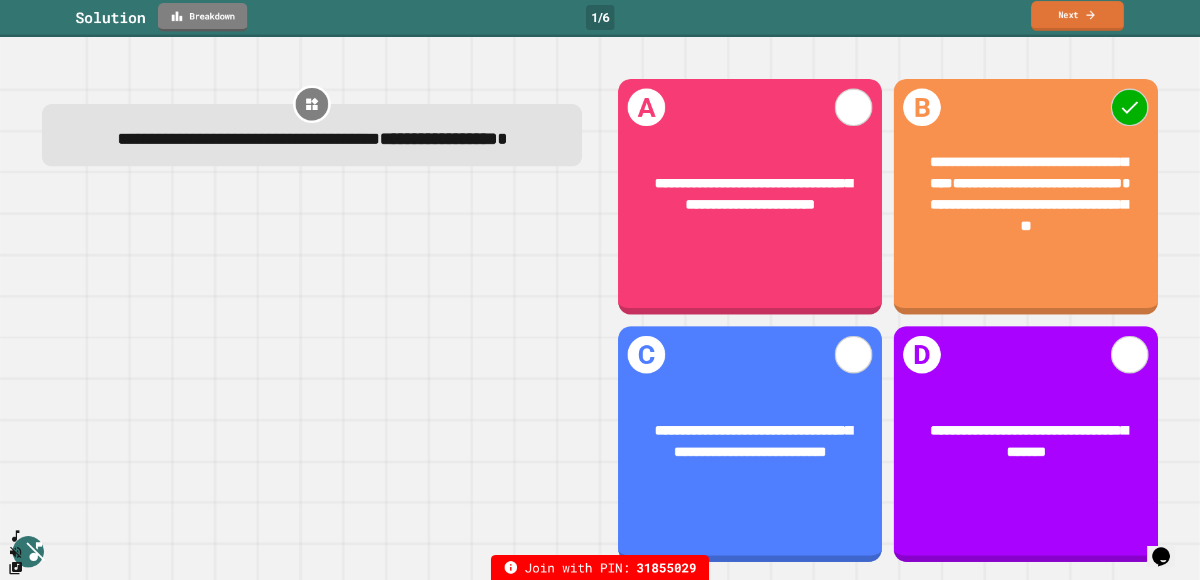
click at [1062, 11] on link "Next" at bounding box center [1077, 15] width 93 height 29
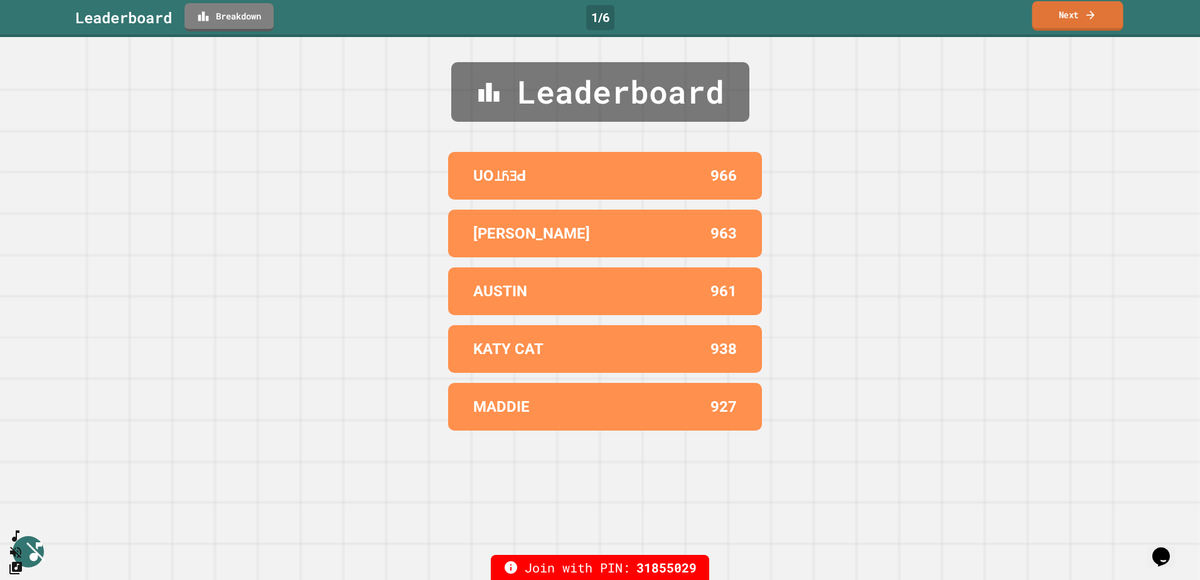
click at [1078, 22] on link "Next" at bounding box center [1077, 15] width 91 height 29
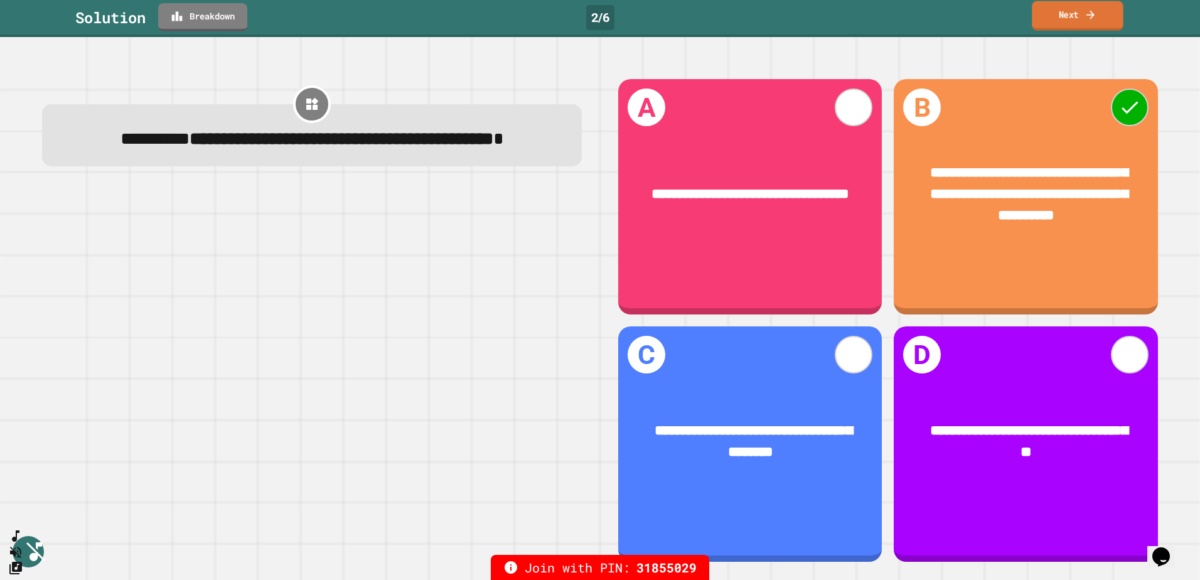
click at [1067, 22] on link "Next" at bounding box center [1077, 15] width 91 height 29
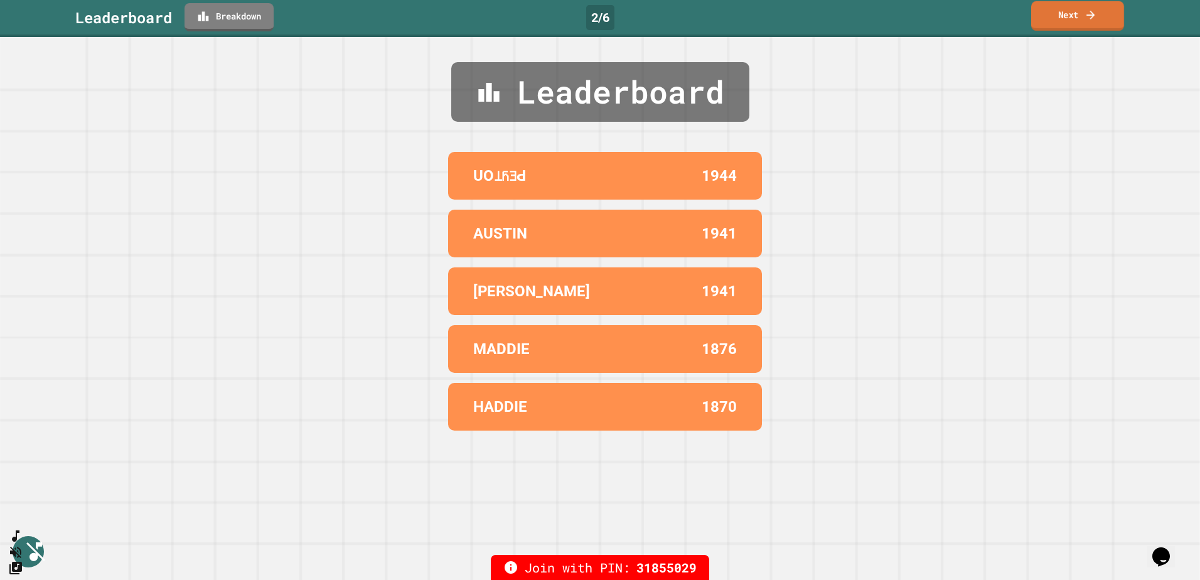
click at [1074, 28] on link "Next" at bounding box center [1077, 15] width 93 height 29
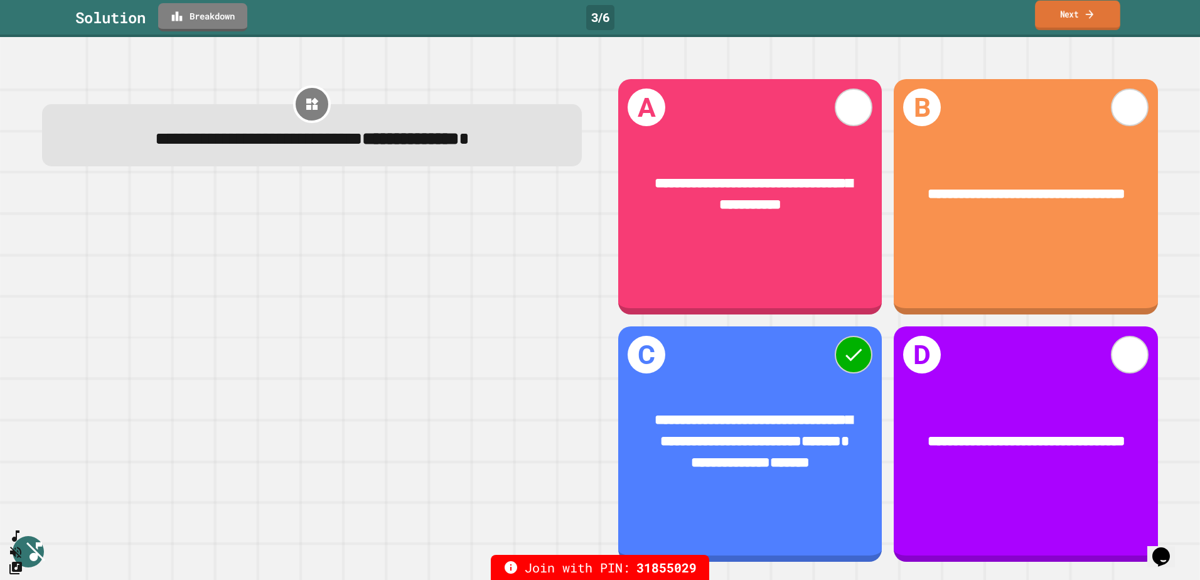
click at [1093, 22] on link "Next" at bounding box center [1077, 15] width 85 height 29
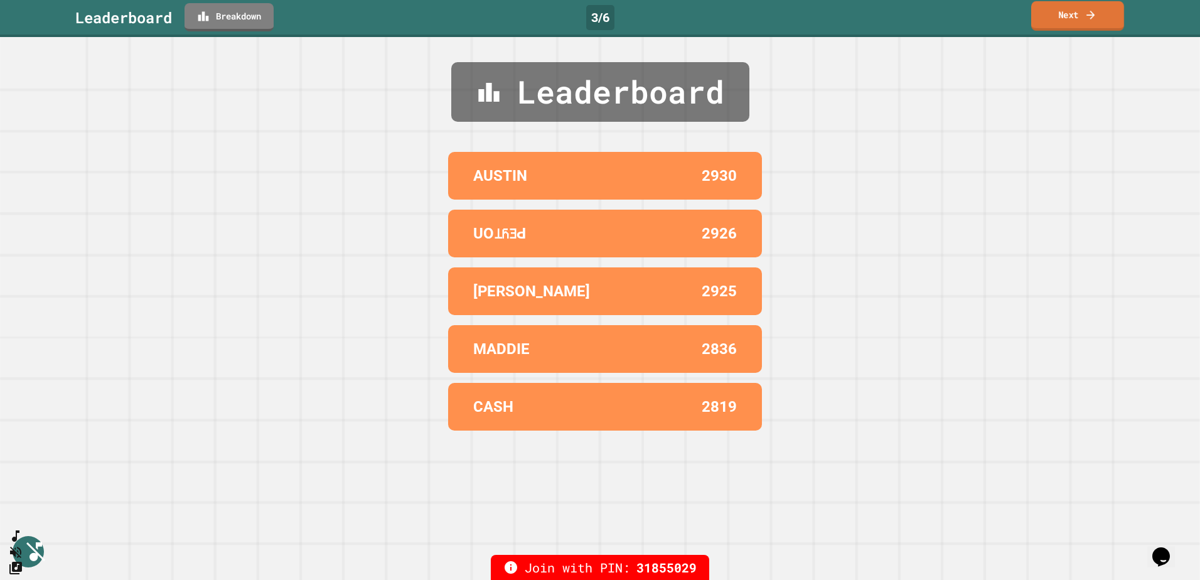
click at [1090, 16] on icon at bounding box center [1090, 14] width 13 height 13
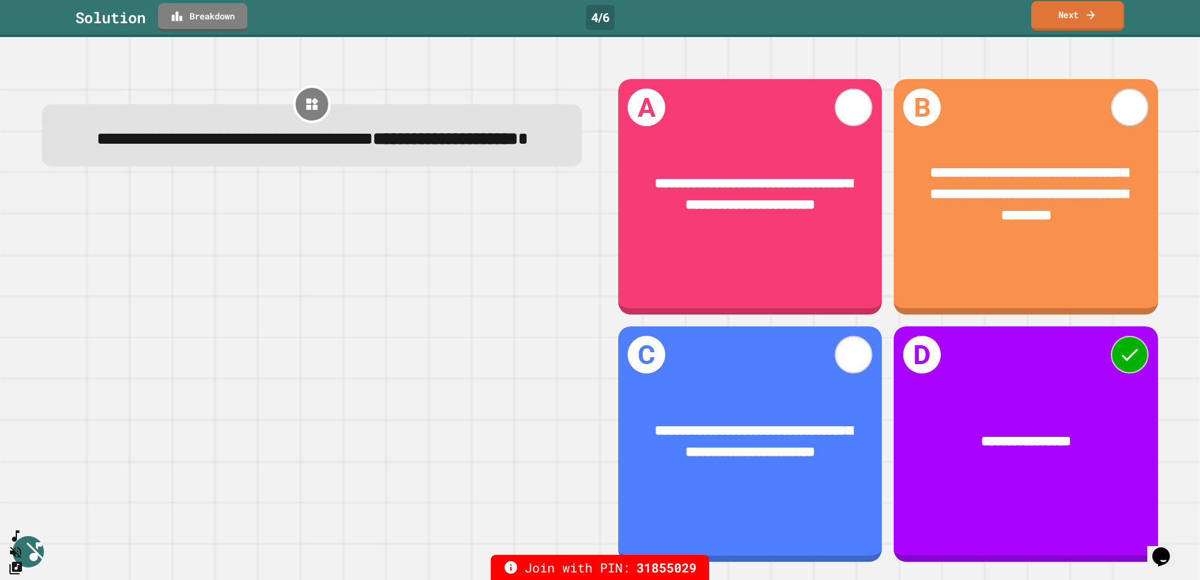
click at [1082, 12] on link "Next" at bounding box center [1077, 15] width 93 height 29
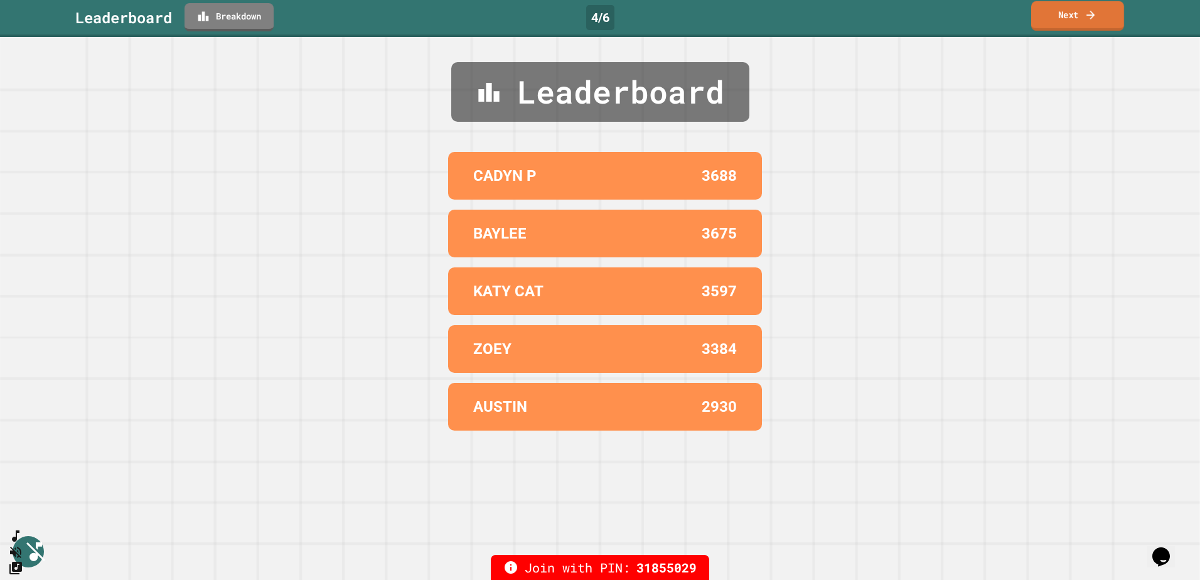
click at [1094, 19] on icon at bounding box center [1090, 14] width 13 height 13
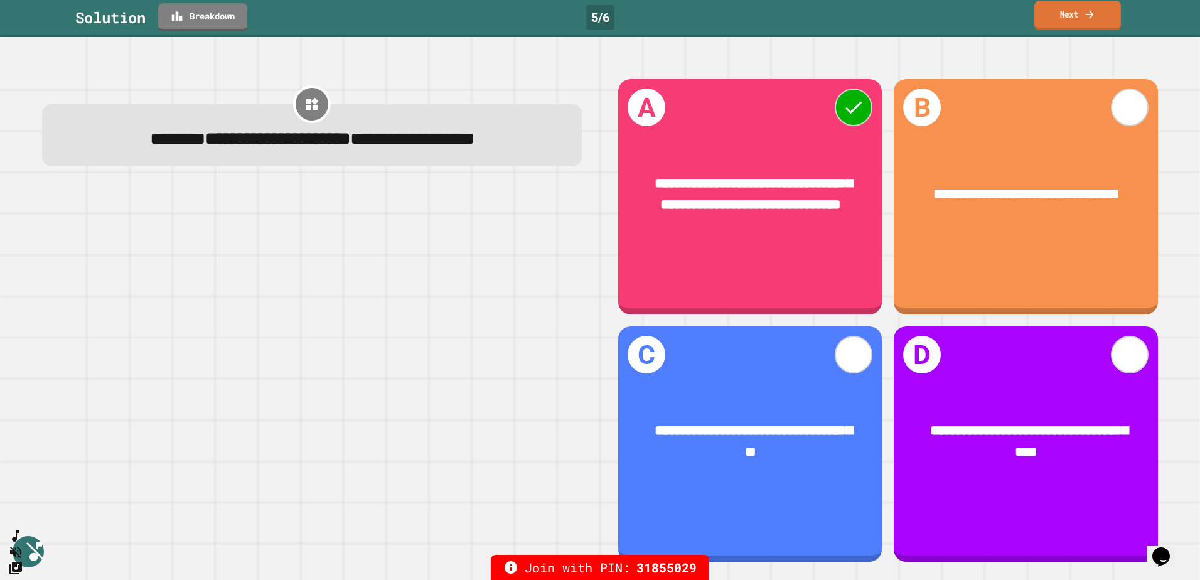
click at [1089, 26] on link "Next" at bounding box center [1077, 15] width 87 height 29
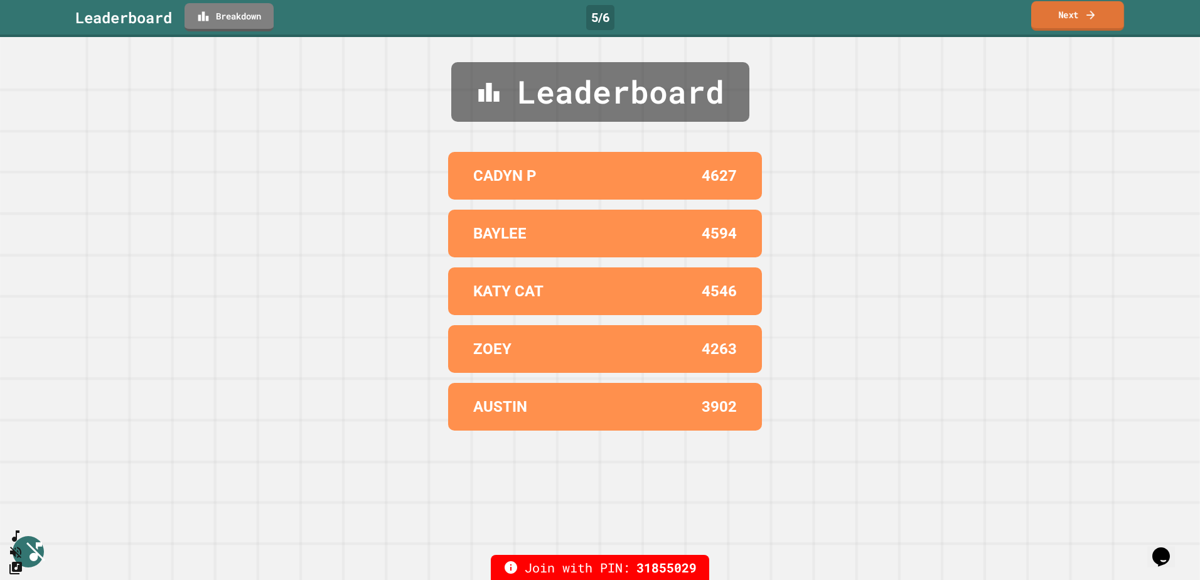
click at [1089, 26] on link "Next" at bounding box center [1077, 15] width 93 height 29
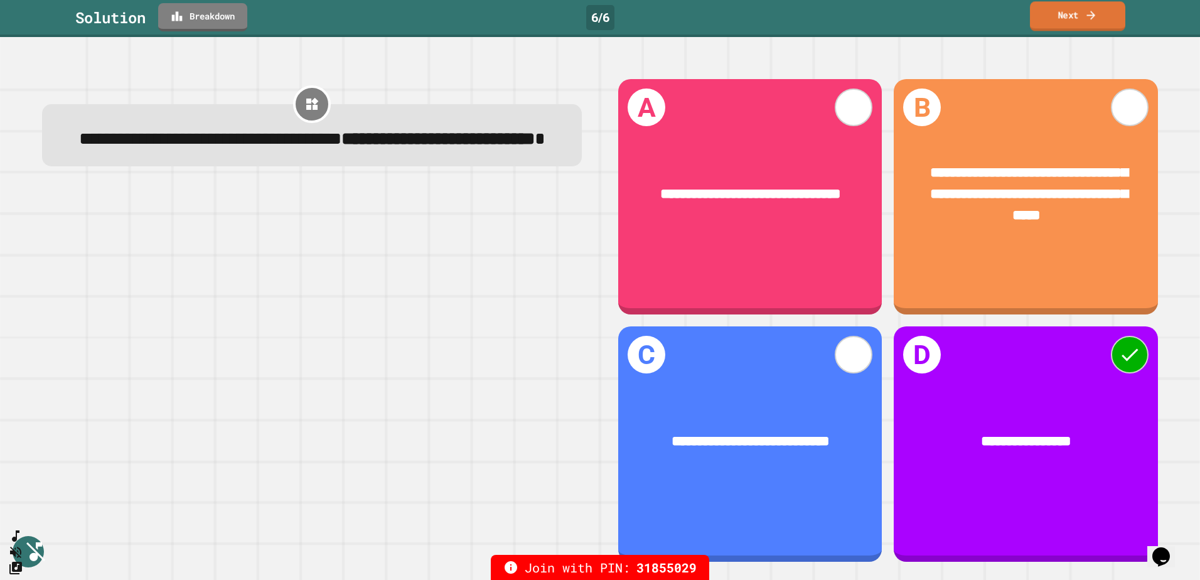
click at [1106, 23] on link "Next" at bounding box center [1077, 15] width 95 height 29
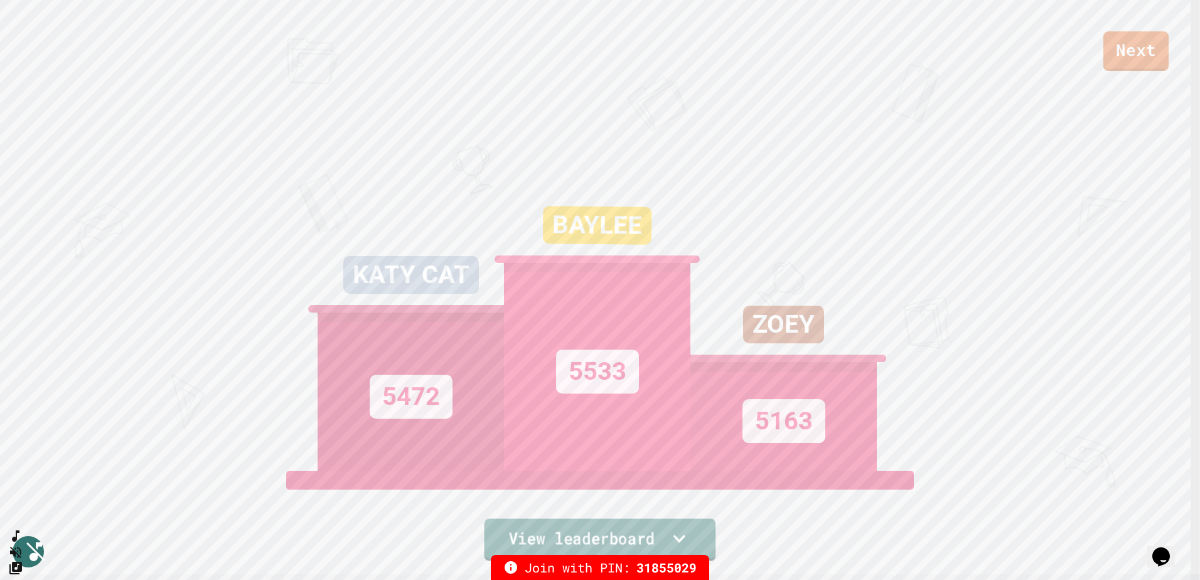
click at [608, 540] on link "View leaderboard" at bounding box center [600, 539] width 232 height 42
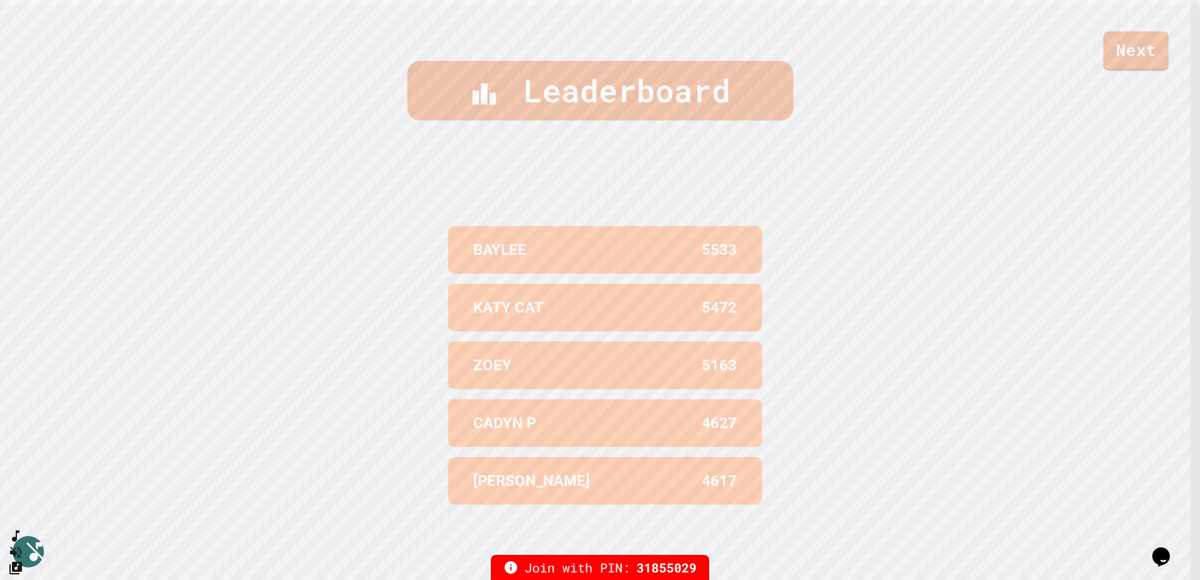
scroll to position [575, 0]
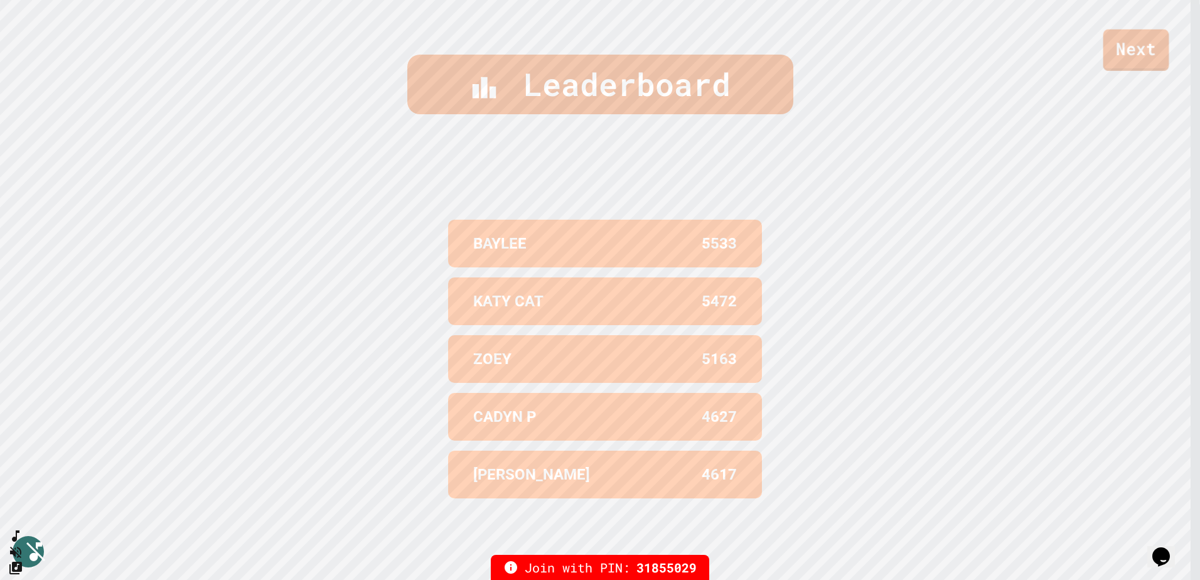
click at [1126, 46] on link "Next" at bounding box center [1136, 49] width 66 height 41
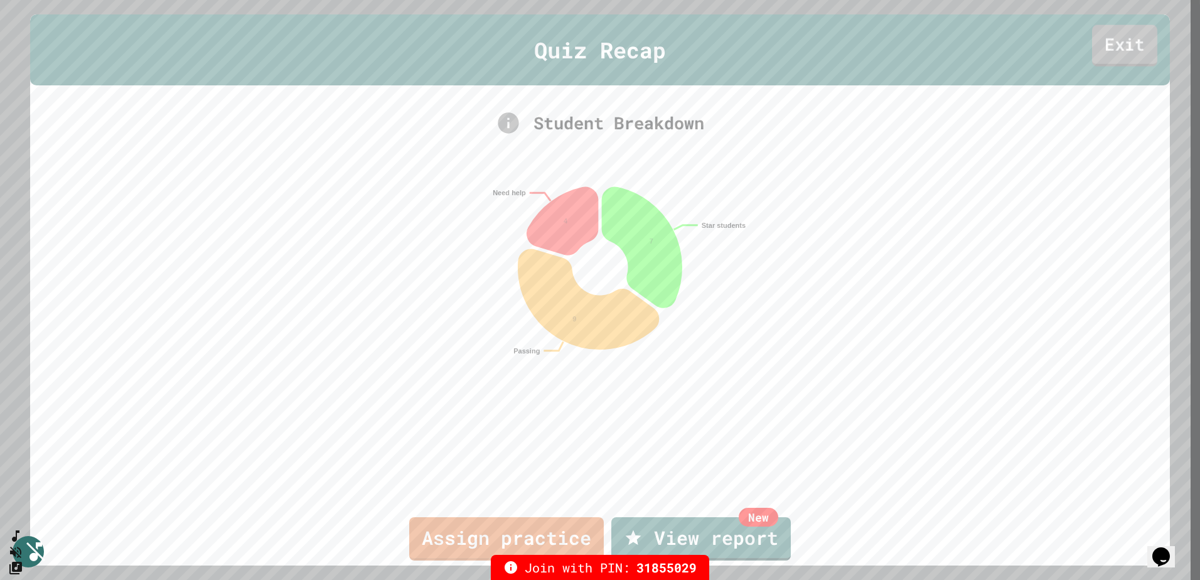
click at [1096, 50] on link "Exit" at bounding box center [1124, 45] width 65 height 41
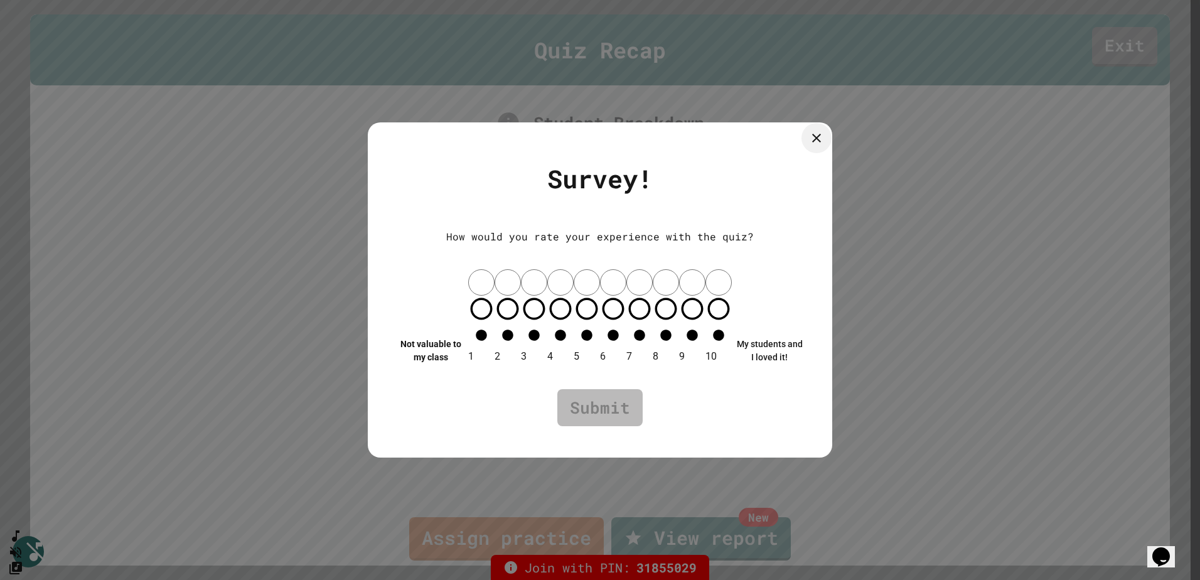
click at [821, 146] on icon at bounding box center [816, 138] width 15 height 15
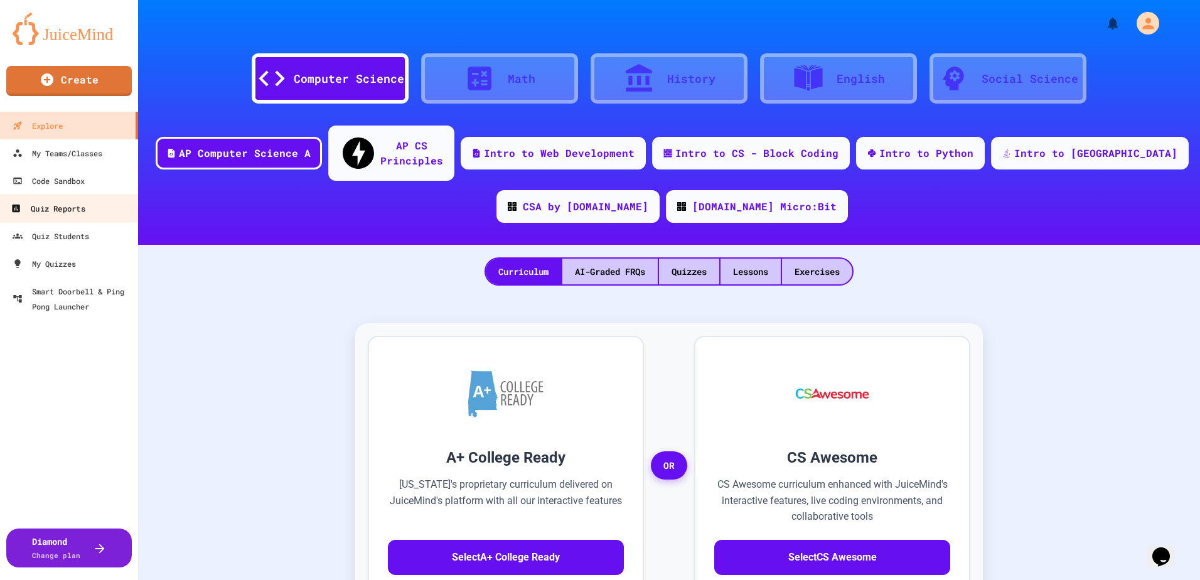
click at [75, 210] on div "Quiz Reports" at bounding box center [48, 209] width 74 height 16
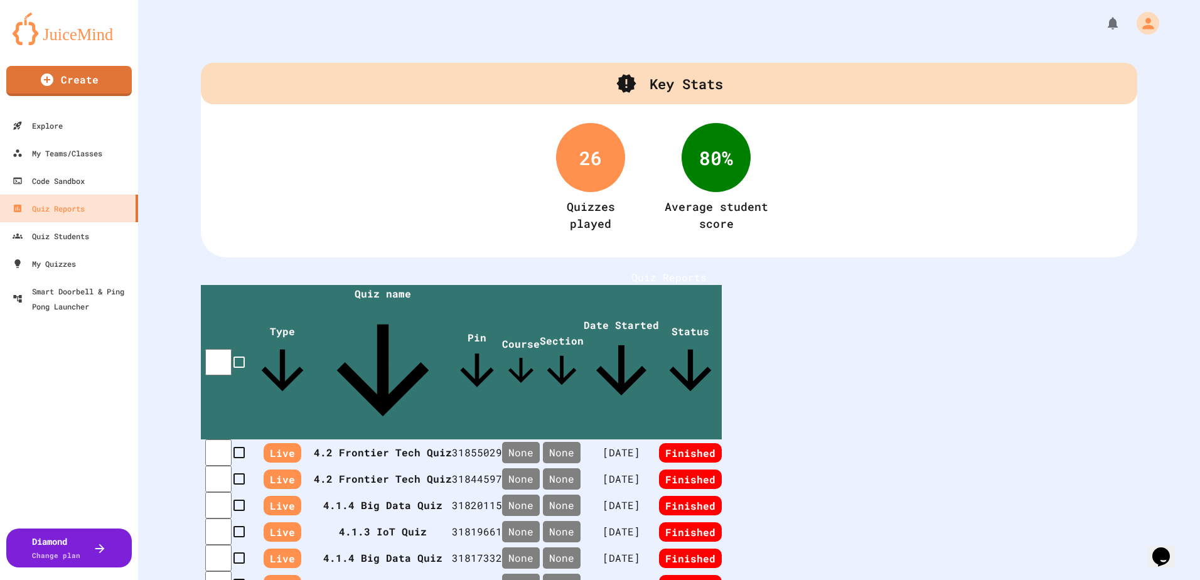
click at [388, 439] on th "4.2 Frontier Tech Quiz" at bounding box center [383, 452] width 138 height 26
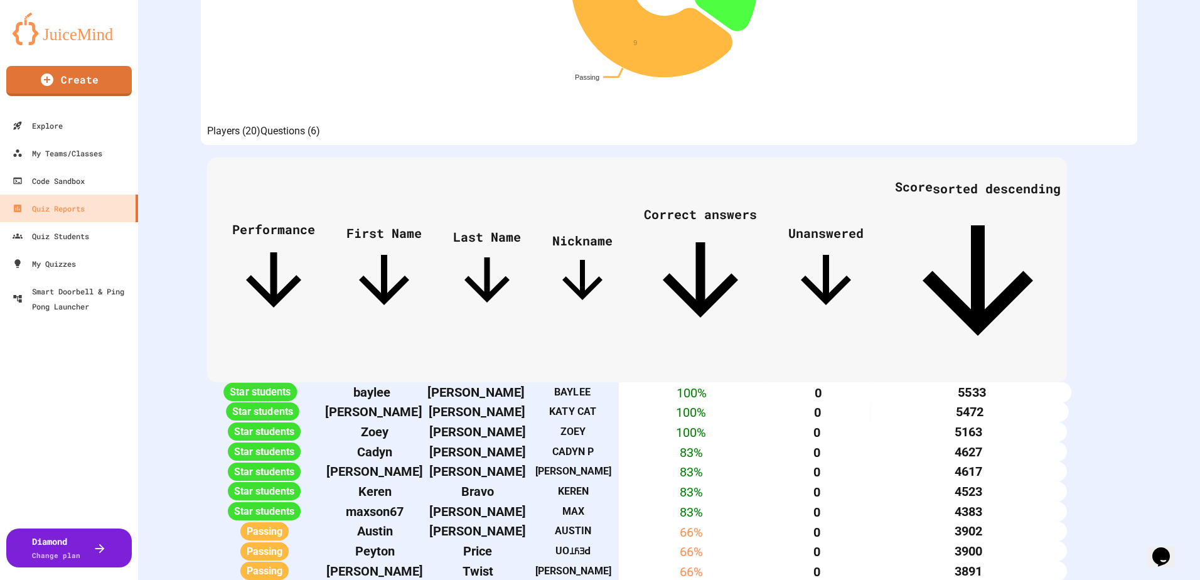
scroll to position [377, 0]
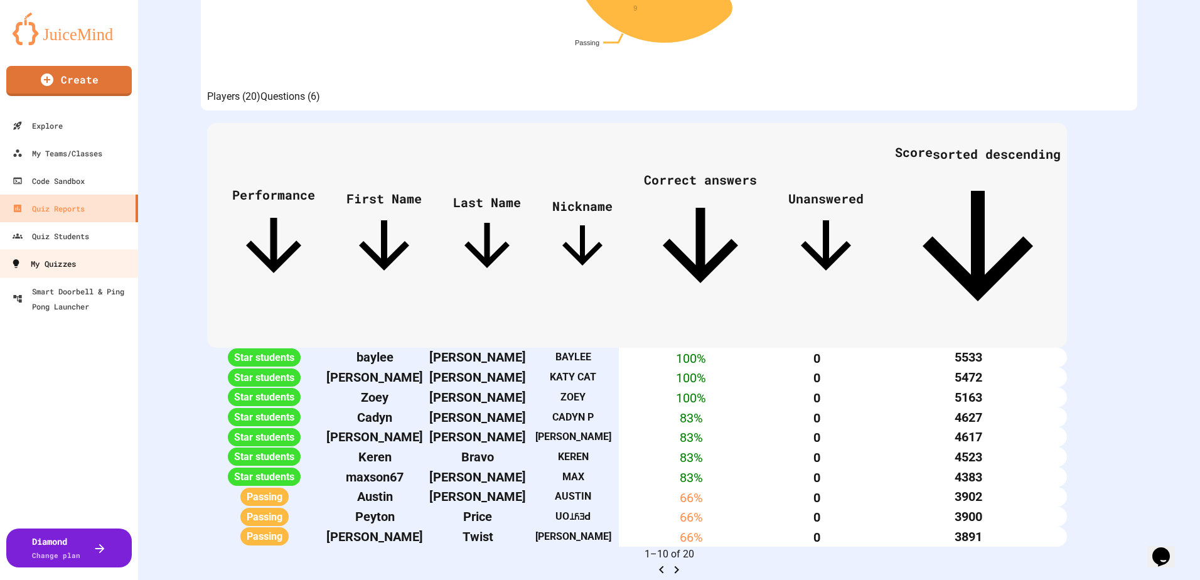
click at [54, 259] on div "My Quizzes" at bounding box center [43, 264] width 65 height 16
